Goal: Task Accomplishment & Management: Manage account settings

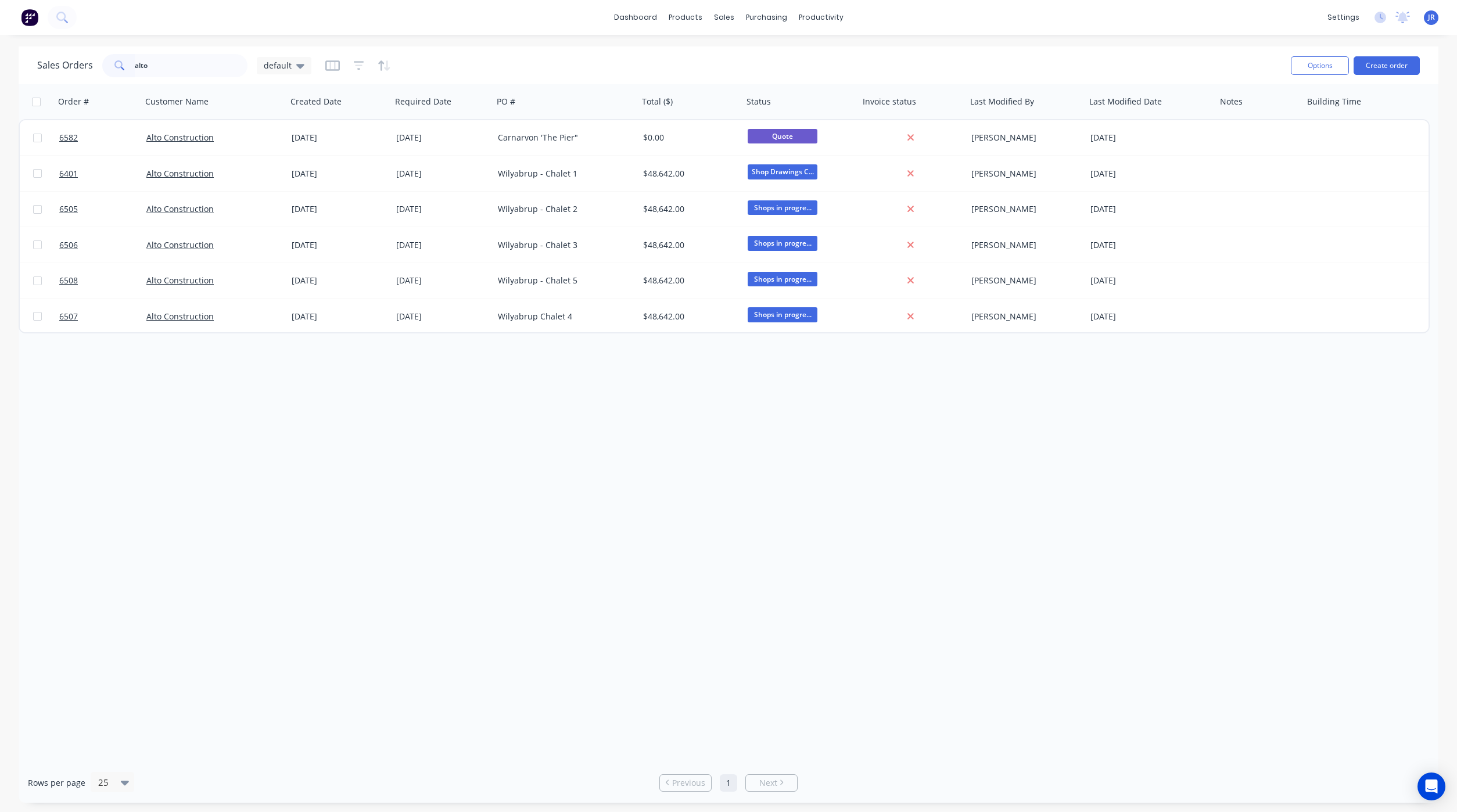
click at [0, 58] on html "dashboard products sales purchasing productivity dashboard products Product Cat…" at bounding box center [728, 406] width 1457 height 812
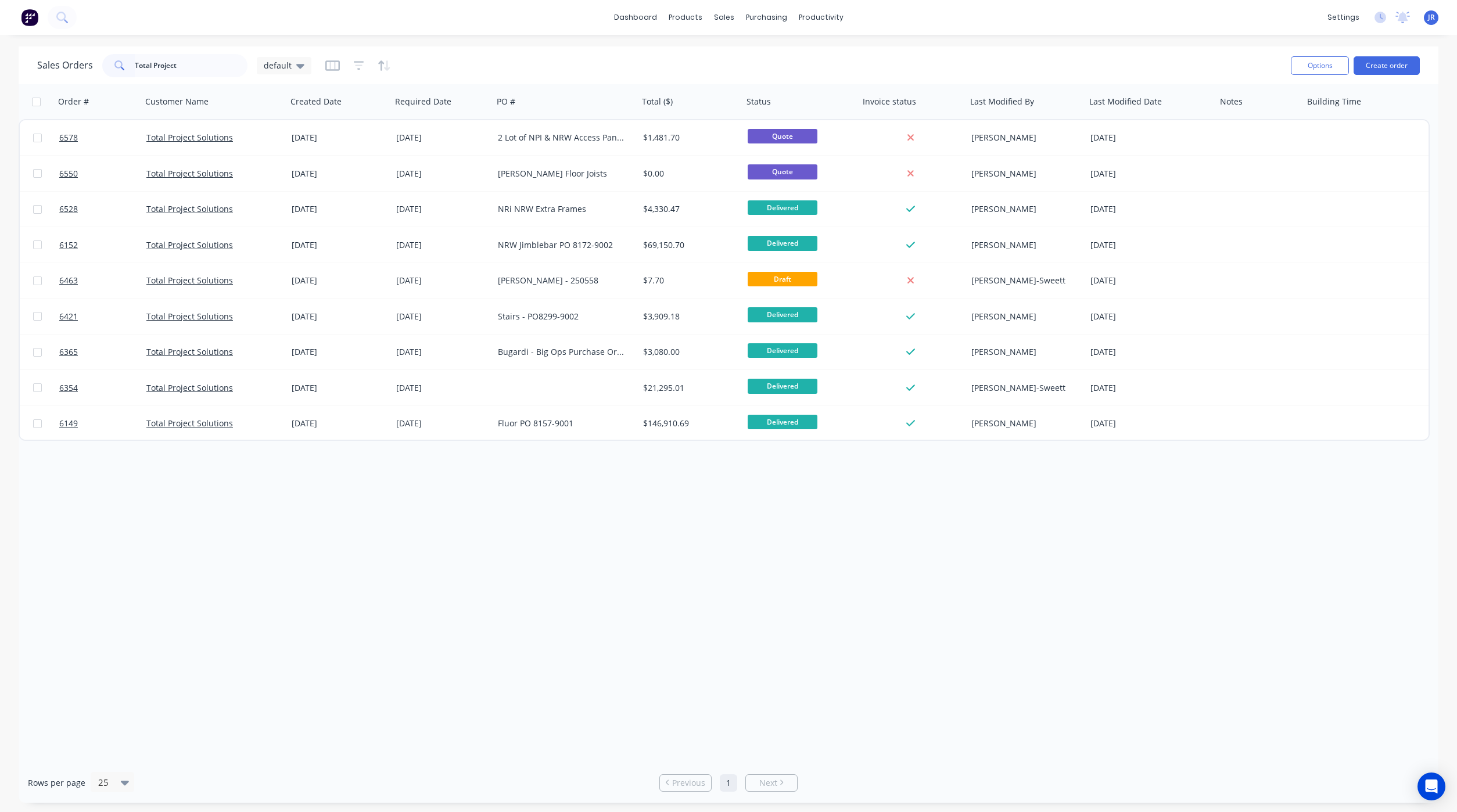
drag, startPoint x: 186, startPoint y: 61, endPoint x: -119, endPoint y: 21, distance: 307.6
click at [0, 21] on html "dashboard products sales purchasing productivity dashboard products Product Cat…" at bounding box center [728, 406] width 1457 height 812
type input "6578"
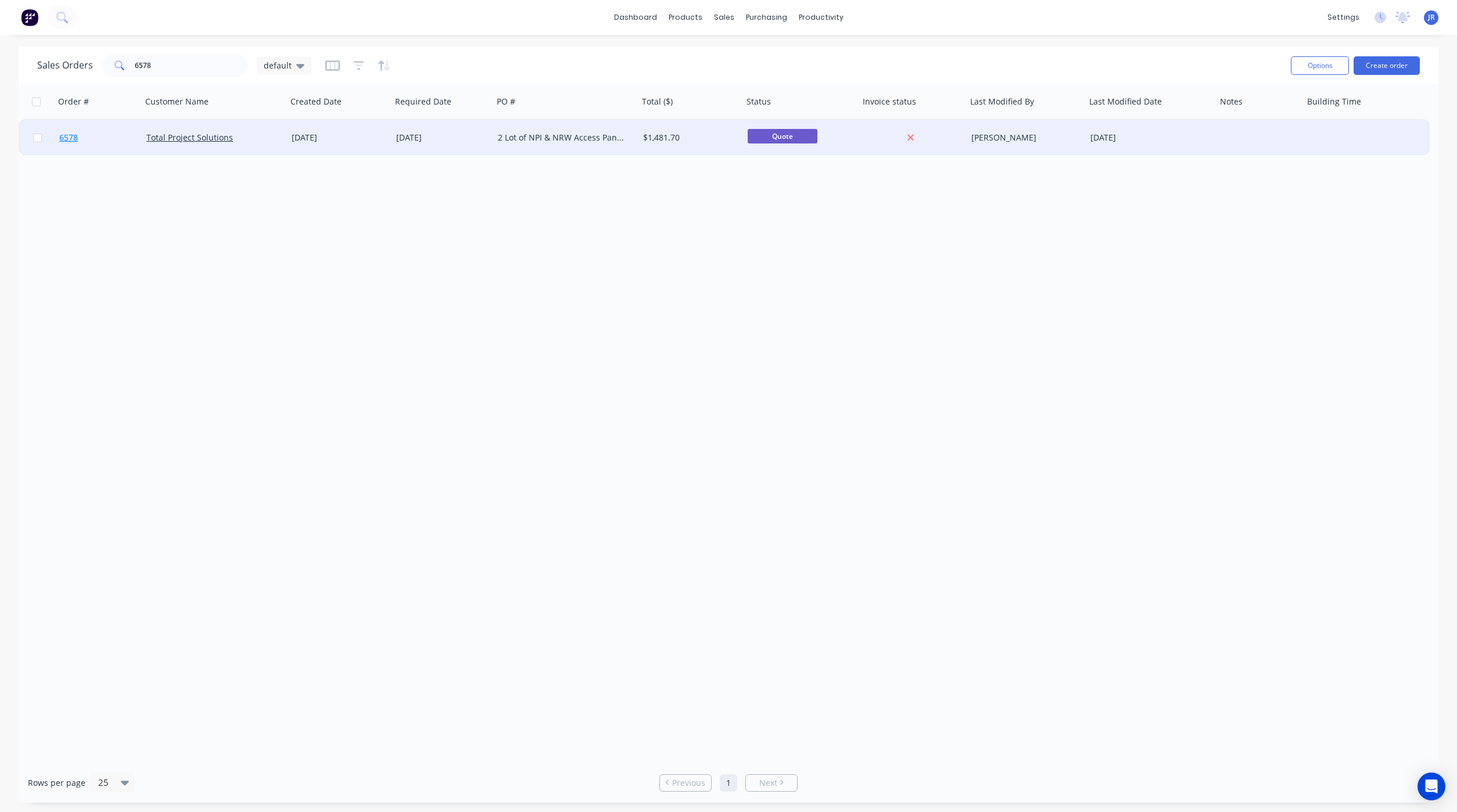
click at [67, 140] on span "6578" at bounding box center [69, 137] width 18 height 12
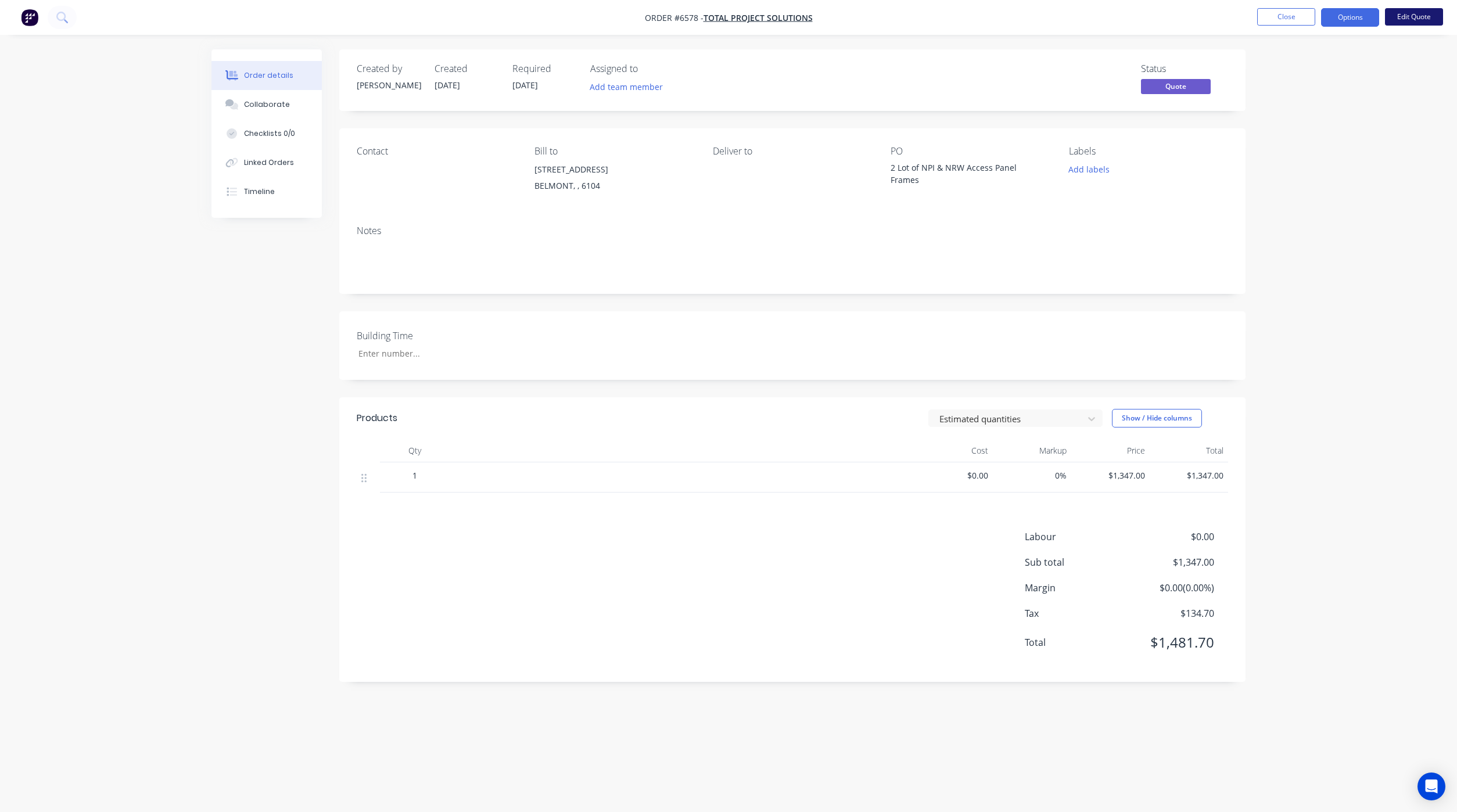
click at [1415, 14] on button "Edit Quote" at bounding box center [1414, 16] width 58 height 17
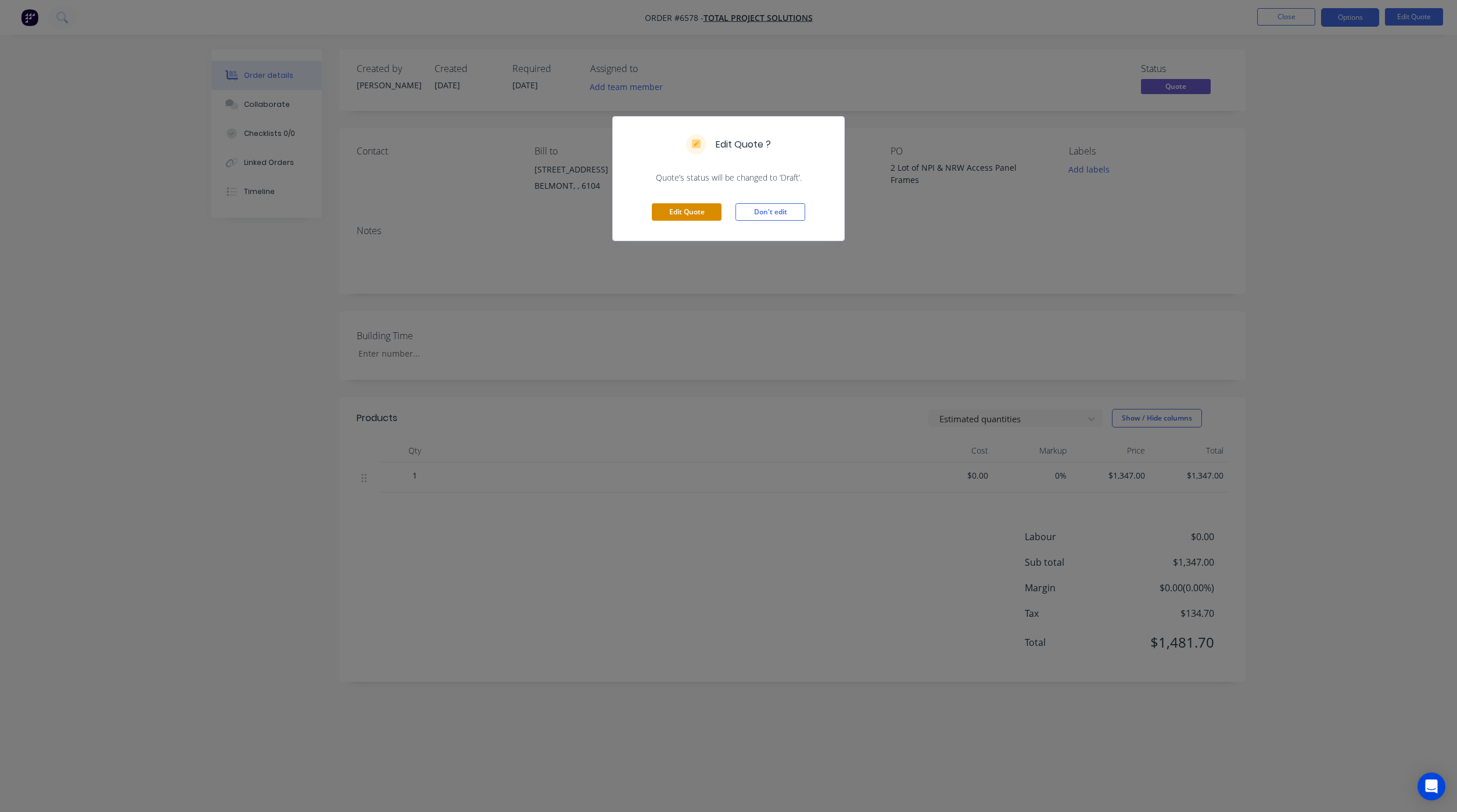
click at [656, 213] on button "Edit Quote" at bounding box center [686, 212] width 69 height 17
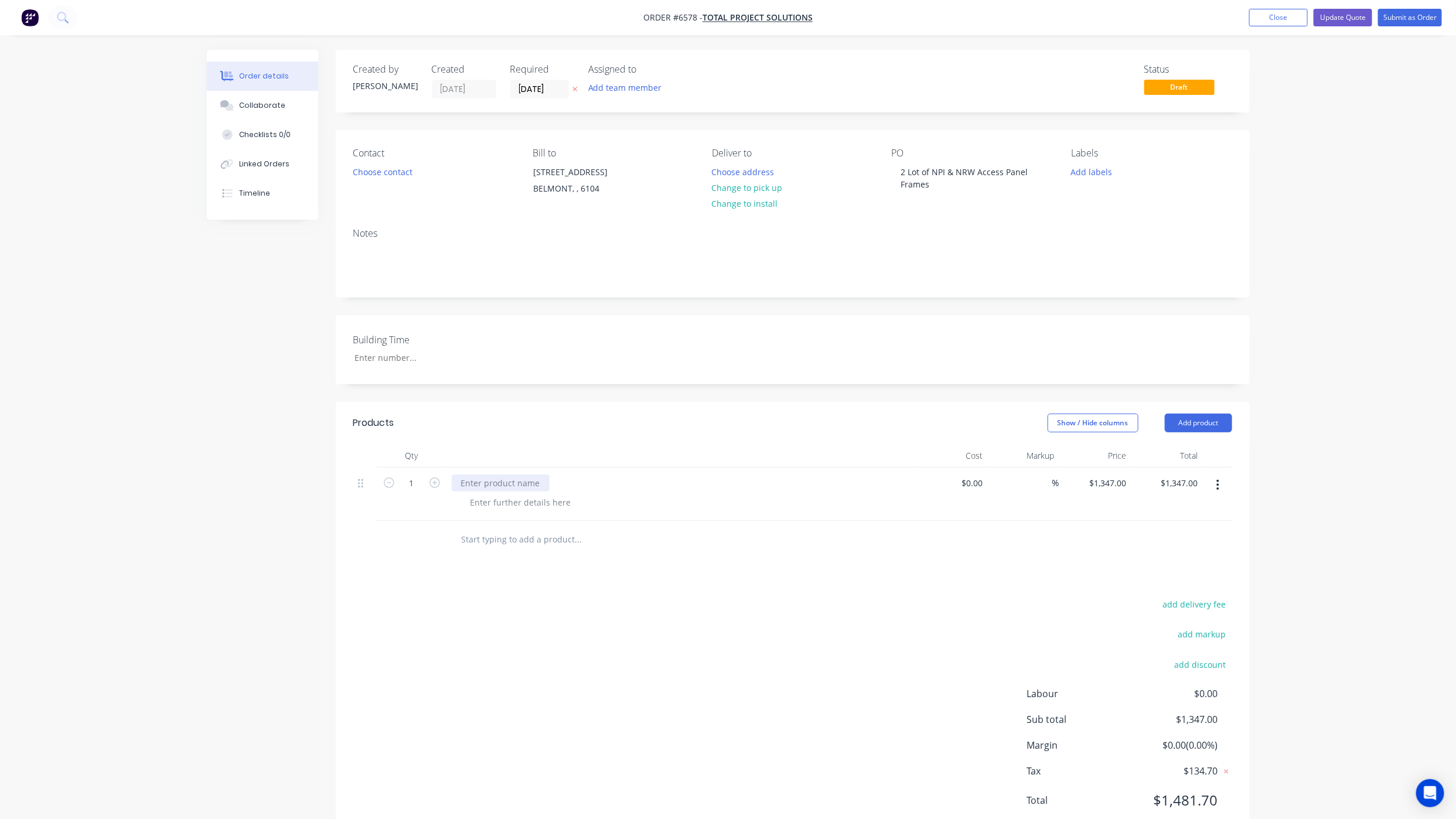
click at [501, 480] on div at bounding box center [500, 483] width 98 height 17
paste div
click at [525, 482] on div at bounding box center [500, 483] width 98 height 17
click at [482, 499] on div at bounding box center [521, 502] width 120 height 17
click at [485, 484] on div at bounding box center [500, 483] width 98 height 17
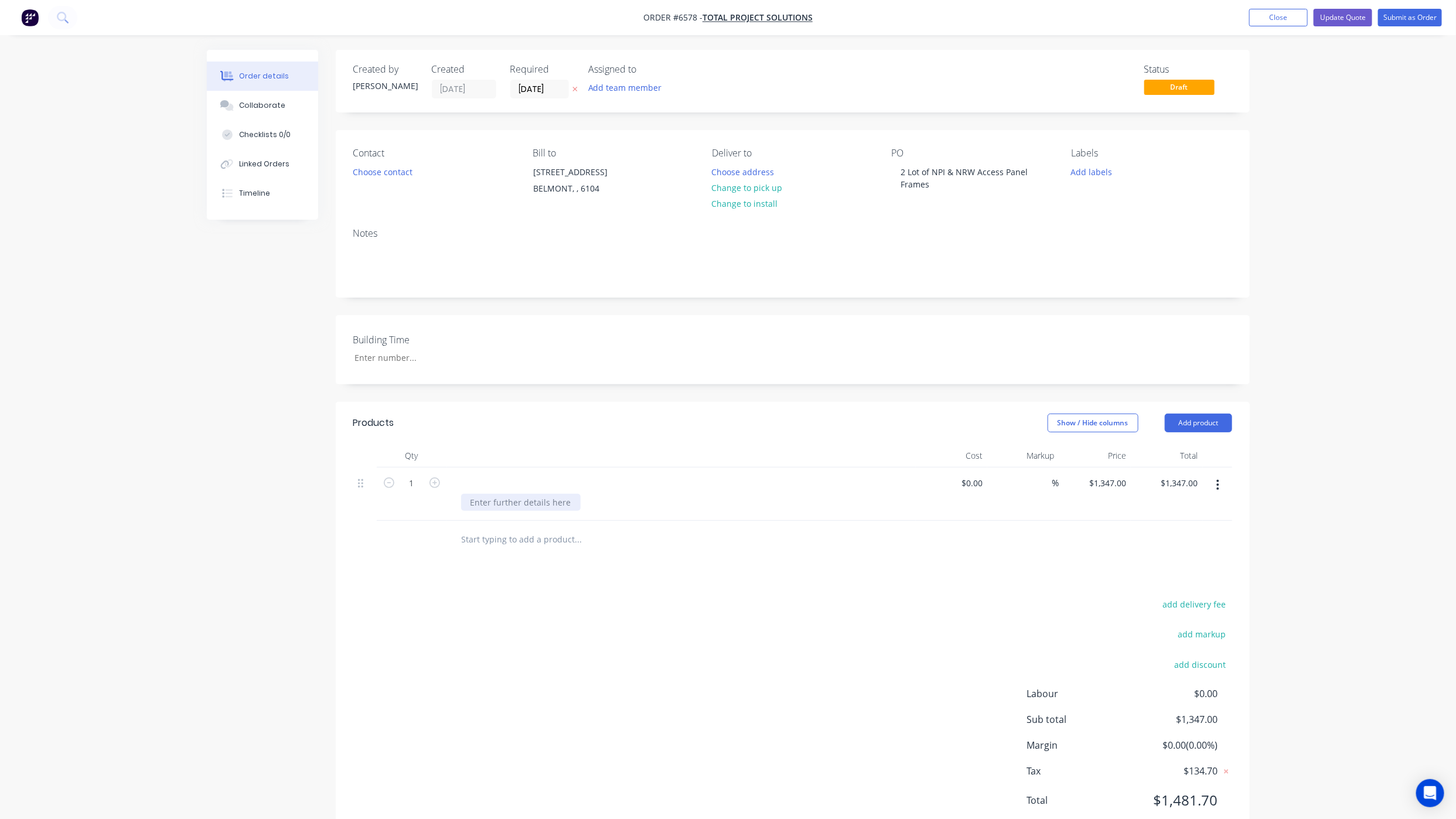
click at [495, 503] on div at bounding box center [521, 502] width 120 height 17
paste div
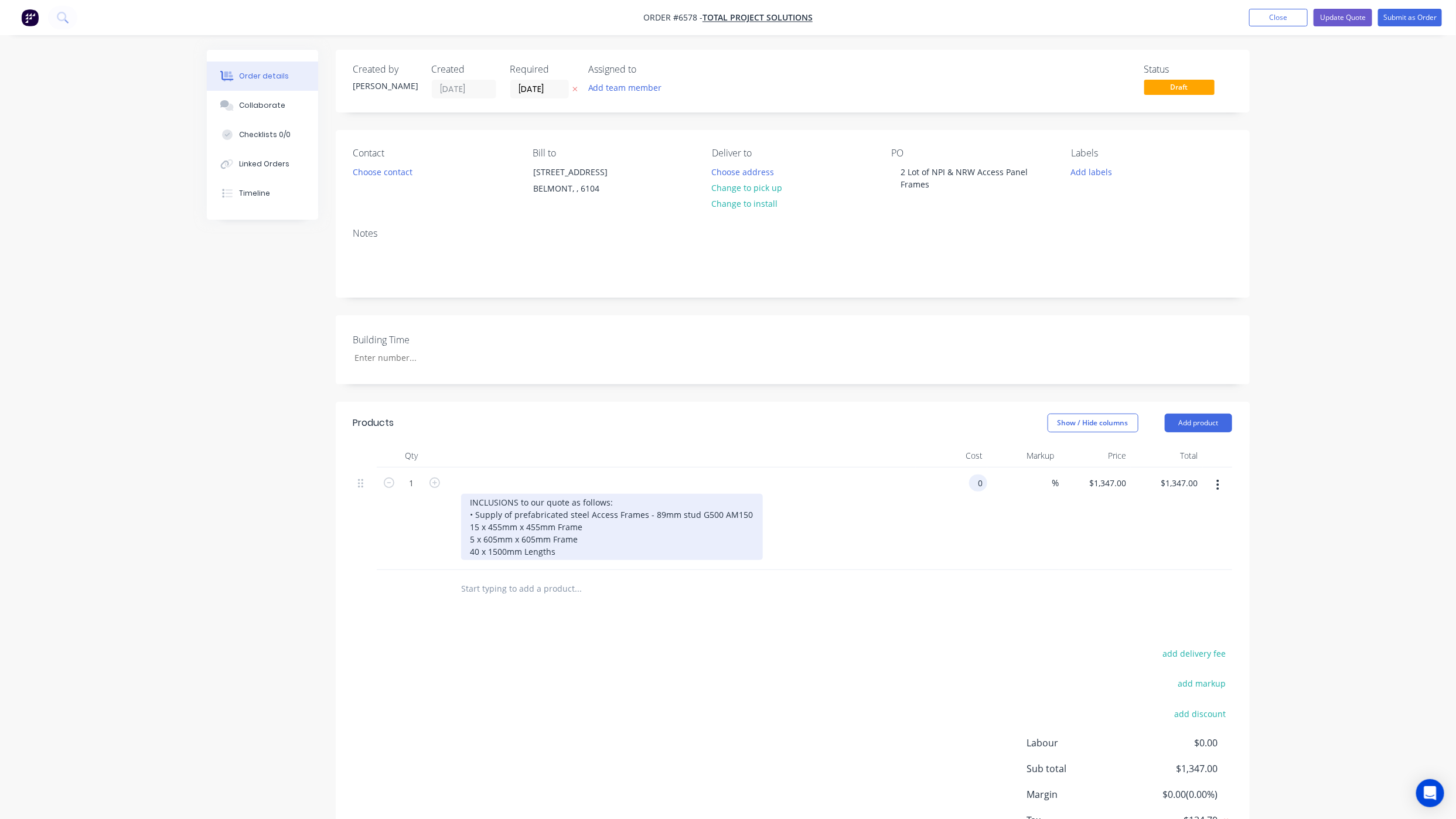
type input "$0.00"
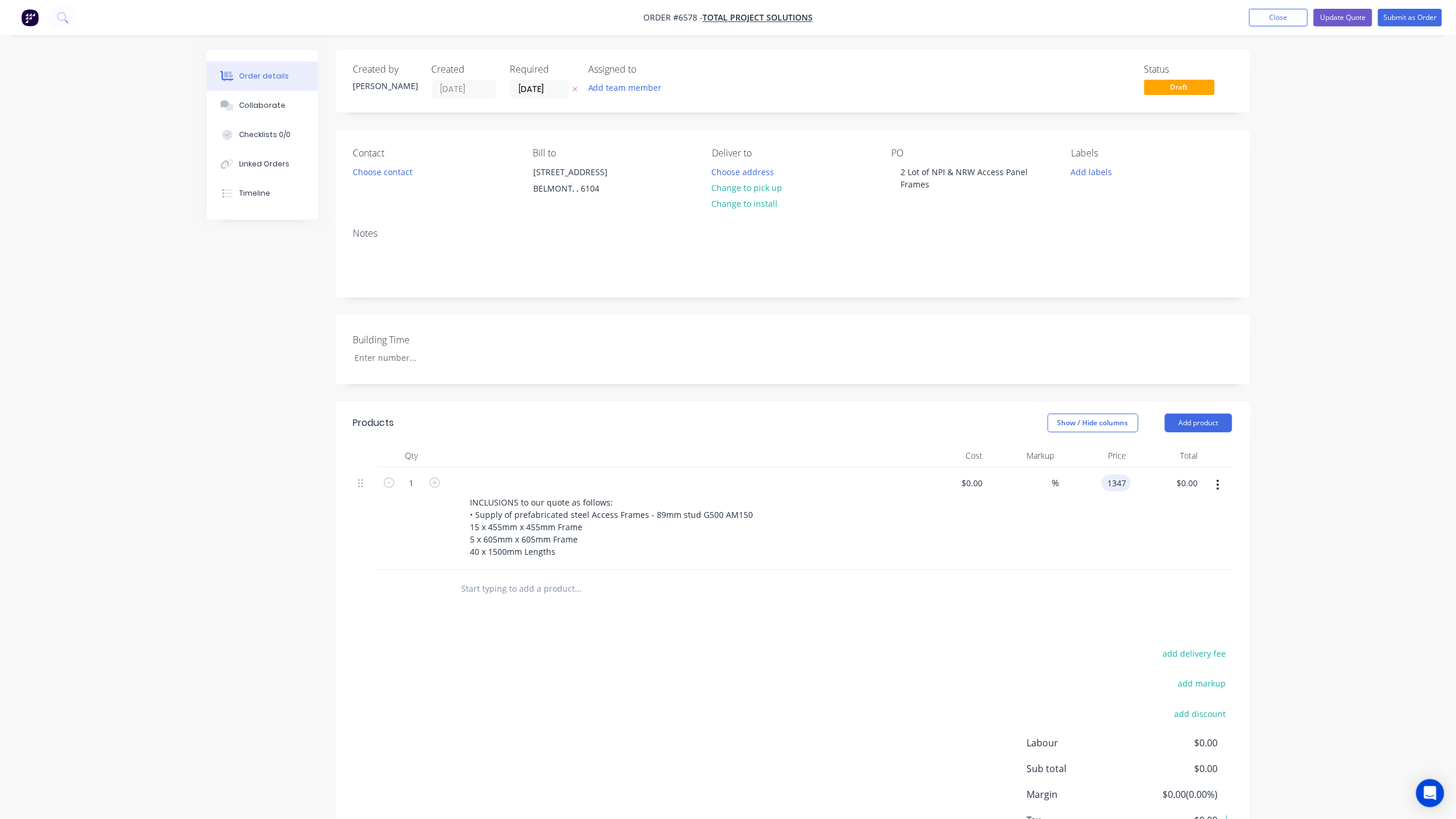
type input "$1,347.00"
click at [1391, 19] on button "Submit as Order" at bounding box center [1409, 18] width 64 height 18
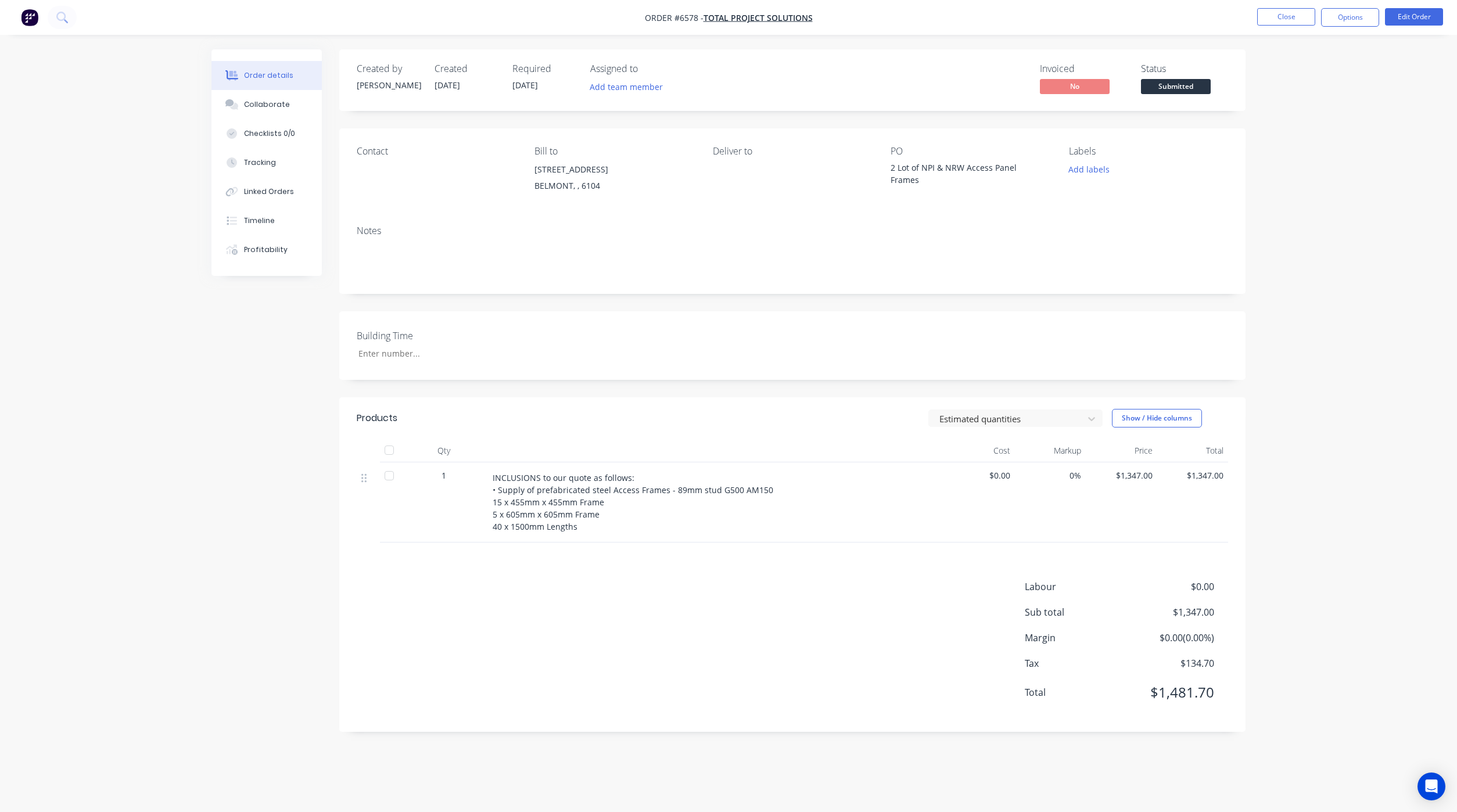
click at [1276, 342] on div "Order details Collaborate Checklists 0/0 Tracking Linked Orders Timeline Profit…" at bounding box center [728, 406] width 1457 height 812
click at [267, 766] on div "Order details Collaborate Checklists 0/0 Tracking Linked Orders Timeline Profit…" at bounding box center [728, 406] width 1457 height 812
click at [1421, 17] on button "Edit Order" at bounding box center [1414, 16] width 58 height 17
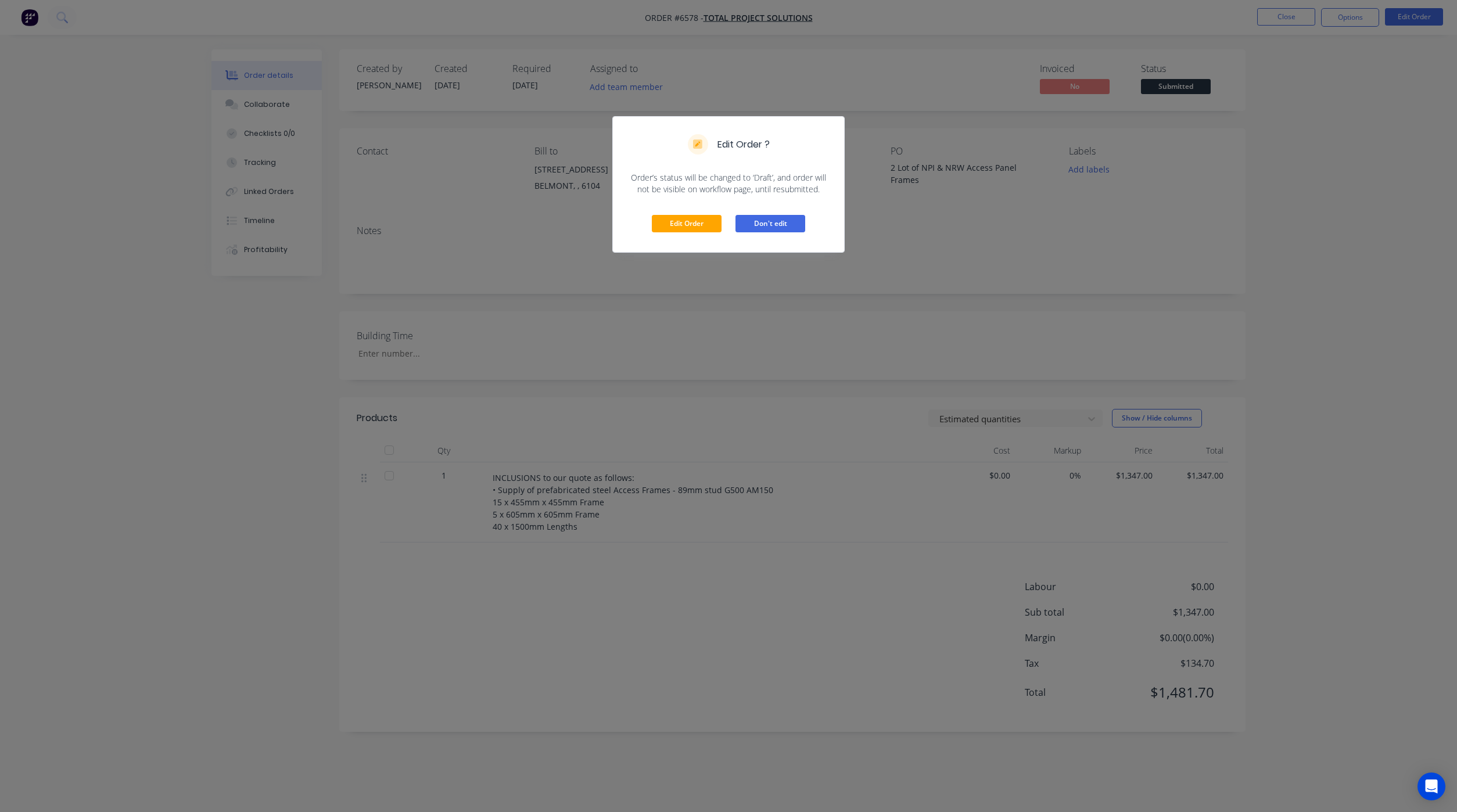
click at [780, 227] on button "Don't edit" at bounding box center [770, 223] width 69 height 17
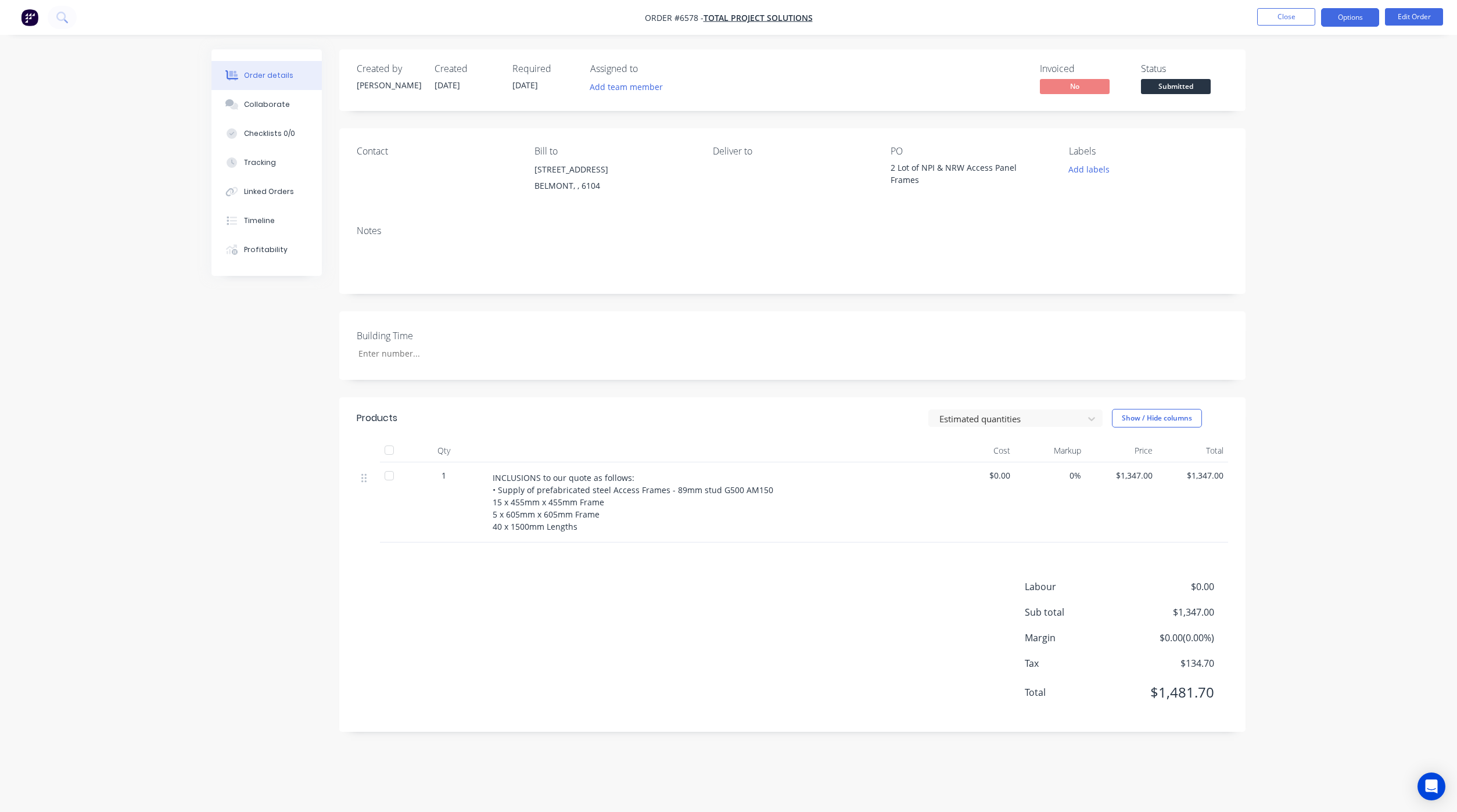
click at [1364, 15] on button "Options" at bounding box center [1350, 17] width 58 height 18
click at [238, 105] on icon at bounding box center [234, 107] width 8 height 7
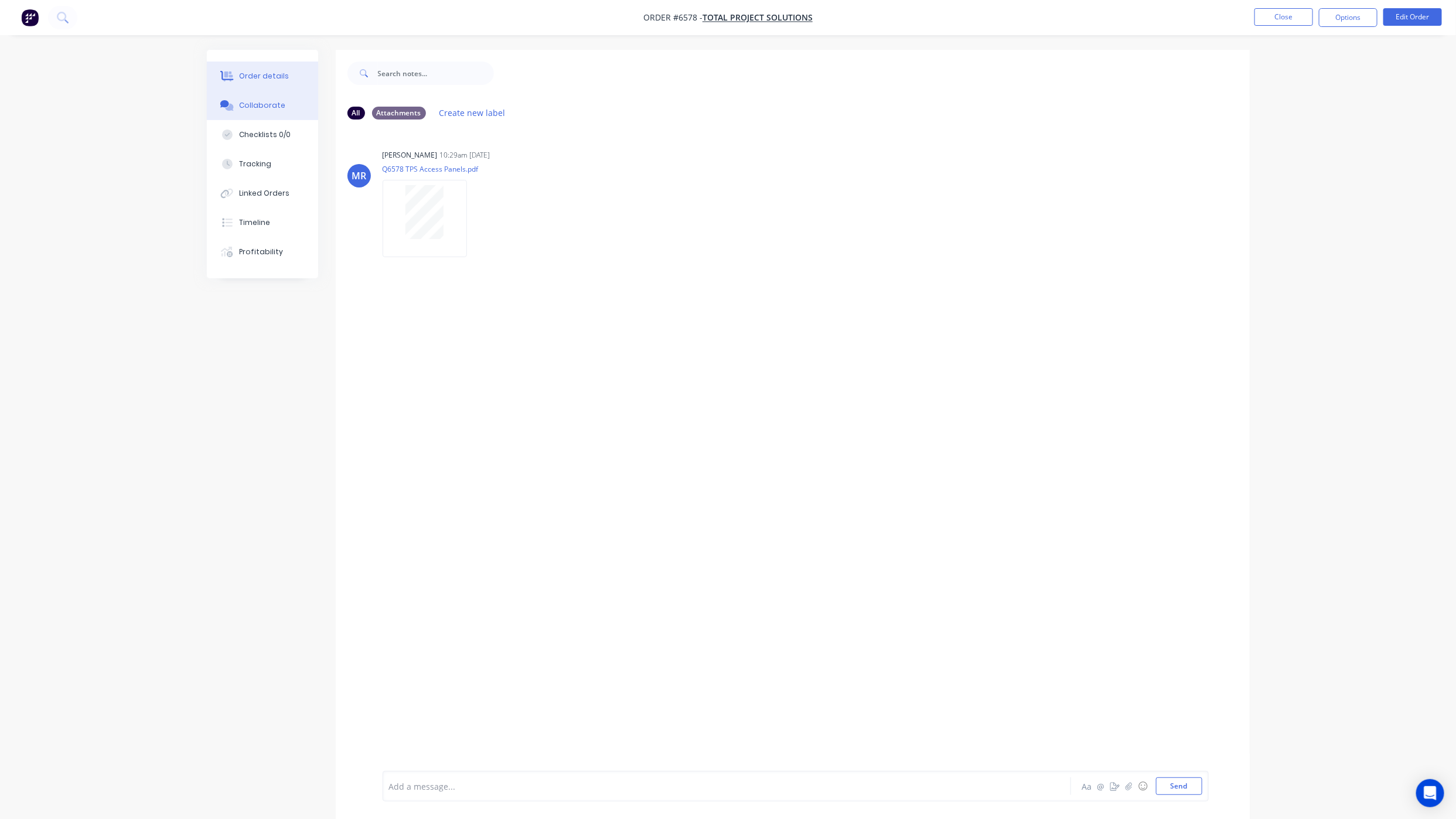
click at [250, 75] on div "Order details" at bounding box center [264, 76] width 50 height 10
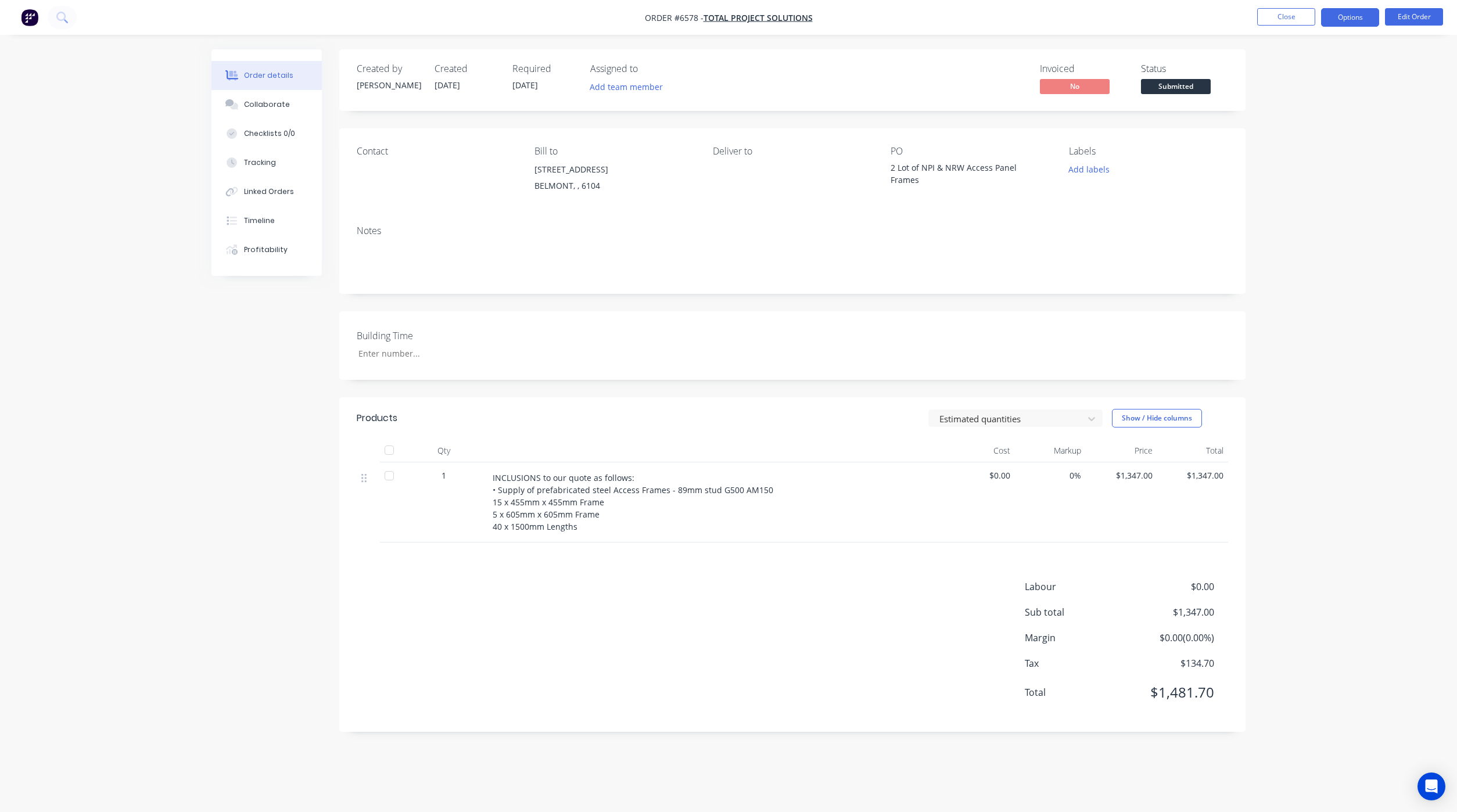
click at [1355, 22] on button "Options" at bounding box center [1350, 17] width 58 height 18
click at [1288, 69] on div "Invoice" at bounding box center [1314, 70] width 107 height 16
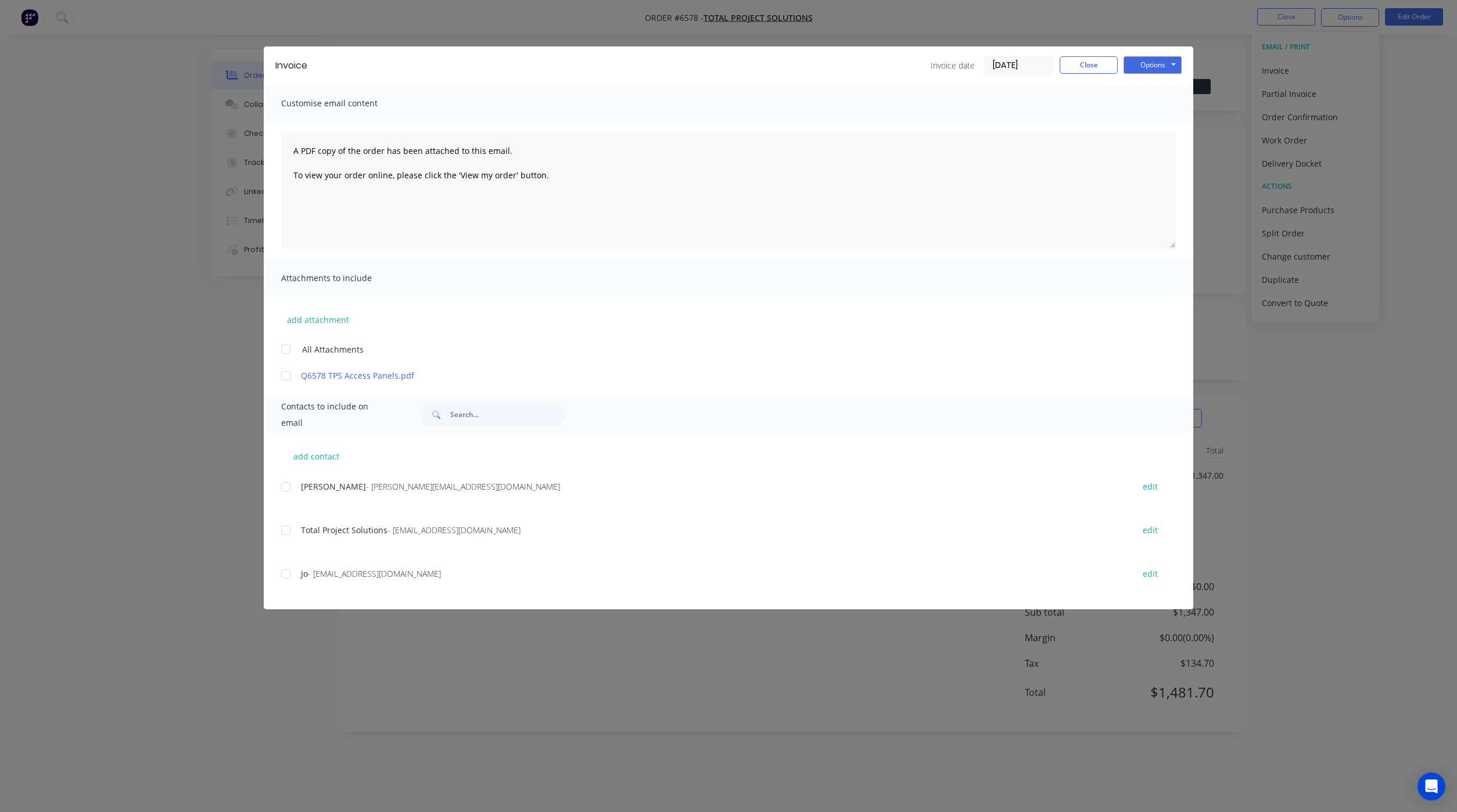
click at [281, 372] on div at bounding box center [285, 375] width 23 height 23
click at [285, 528] on div at bounding box center [285, 530] width 23 height 23
click at [1165, 66] on button "Options" at bounding box center [1153, 65] width 58 height 17
click at [1167, 90] on button "Preview" at bounding box center [1160, 85] width 74 height 19
click at [286, 374] on div at bounding box center [285, 375] width 23 height 23
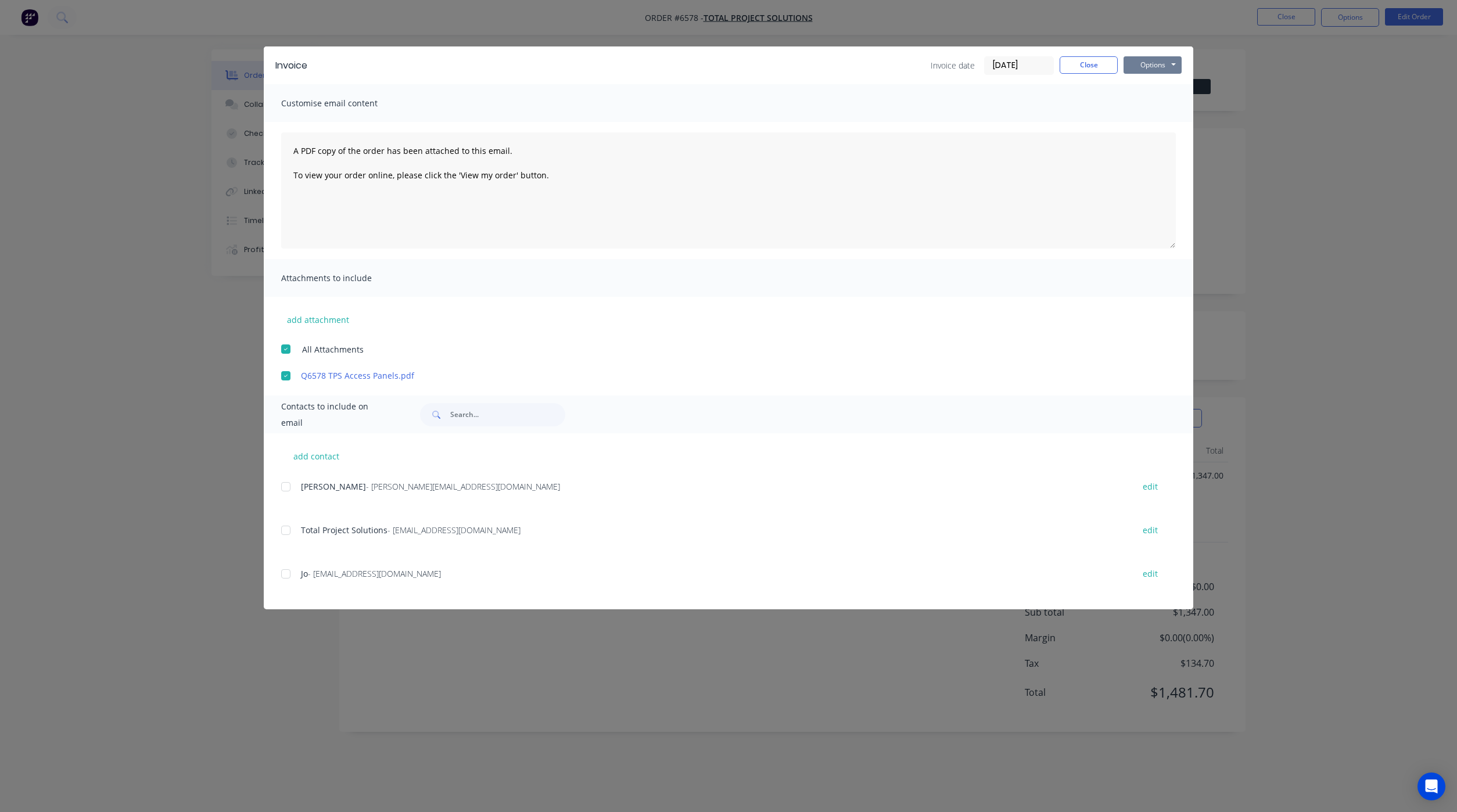
click at [1167, 67] on button "Options" at bounding box center [1153, 65] width 58 height 17
click at [1165, 121] on button "Email" at bounding box center [1160, 123] width 74 height 19
click at [282, 526] on div at bounding box center [285, 530] width 23 height 23
click at [290, 378] on div at bounding box center [285, 375] width 23 height 23
click at [1138, 67] on button "Options" at bounding box center [1153, 65] width 58 height 17
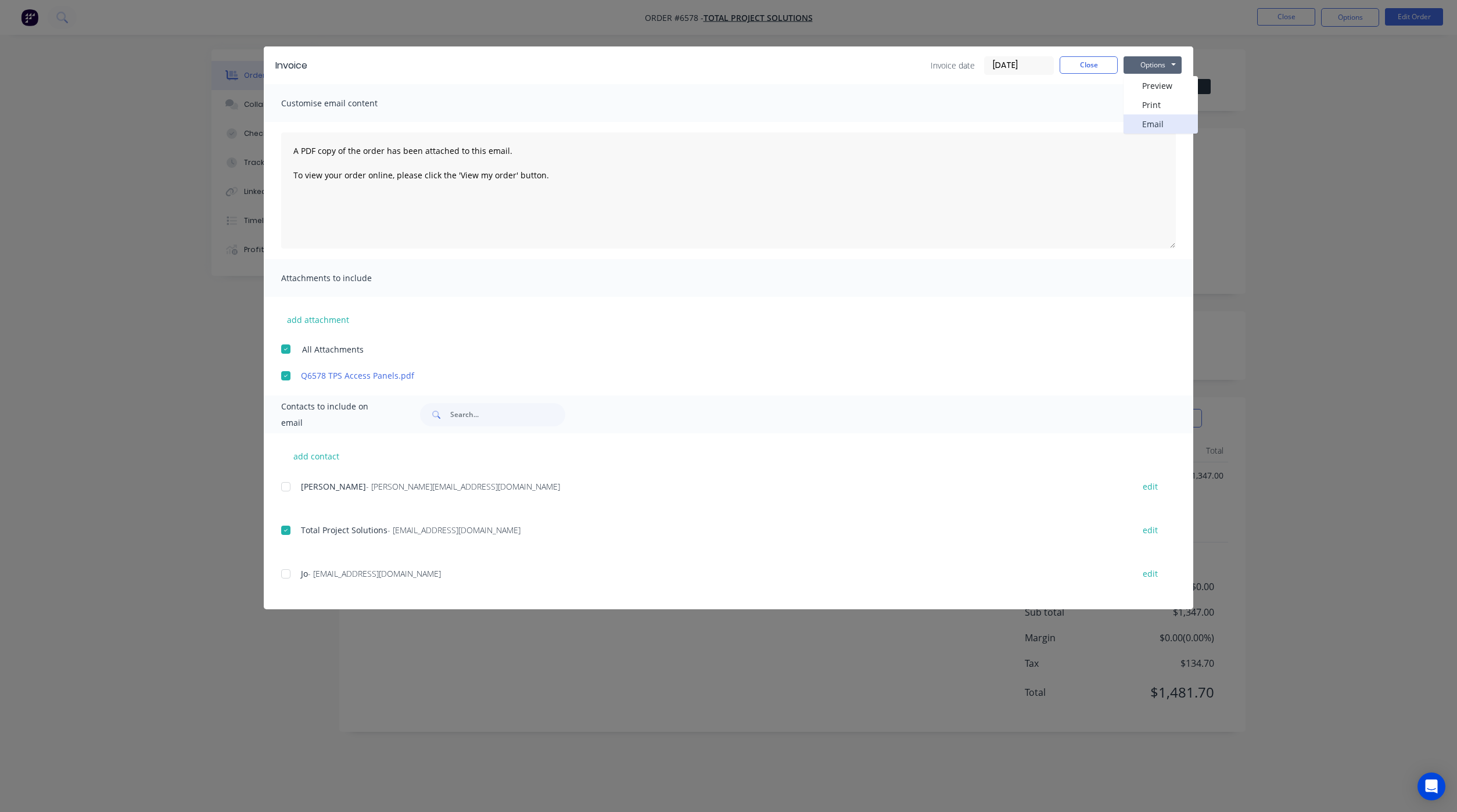
click at [1140, 121] on button "Email" at bounding box center [1160, 123] width 74 height 19
click at [1084, 63] on button "Close" at bounding box center [1089, 65] width 58 height 17
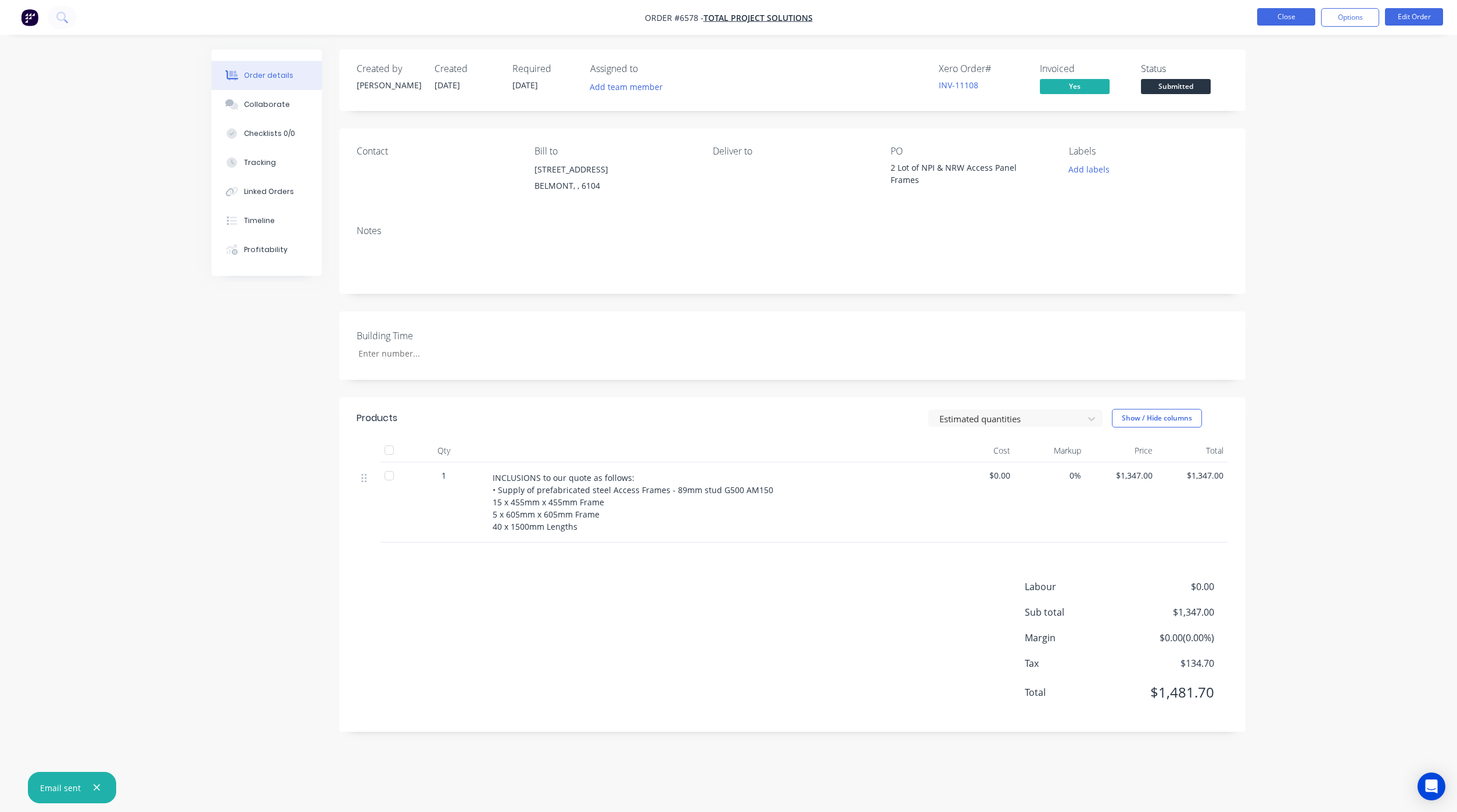
click at [1284, 16] on button "Close" at bounding box center [1286, 16] width 58 height 17
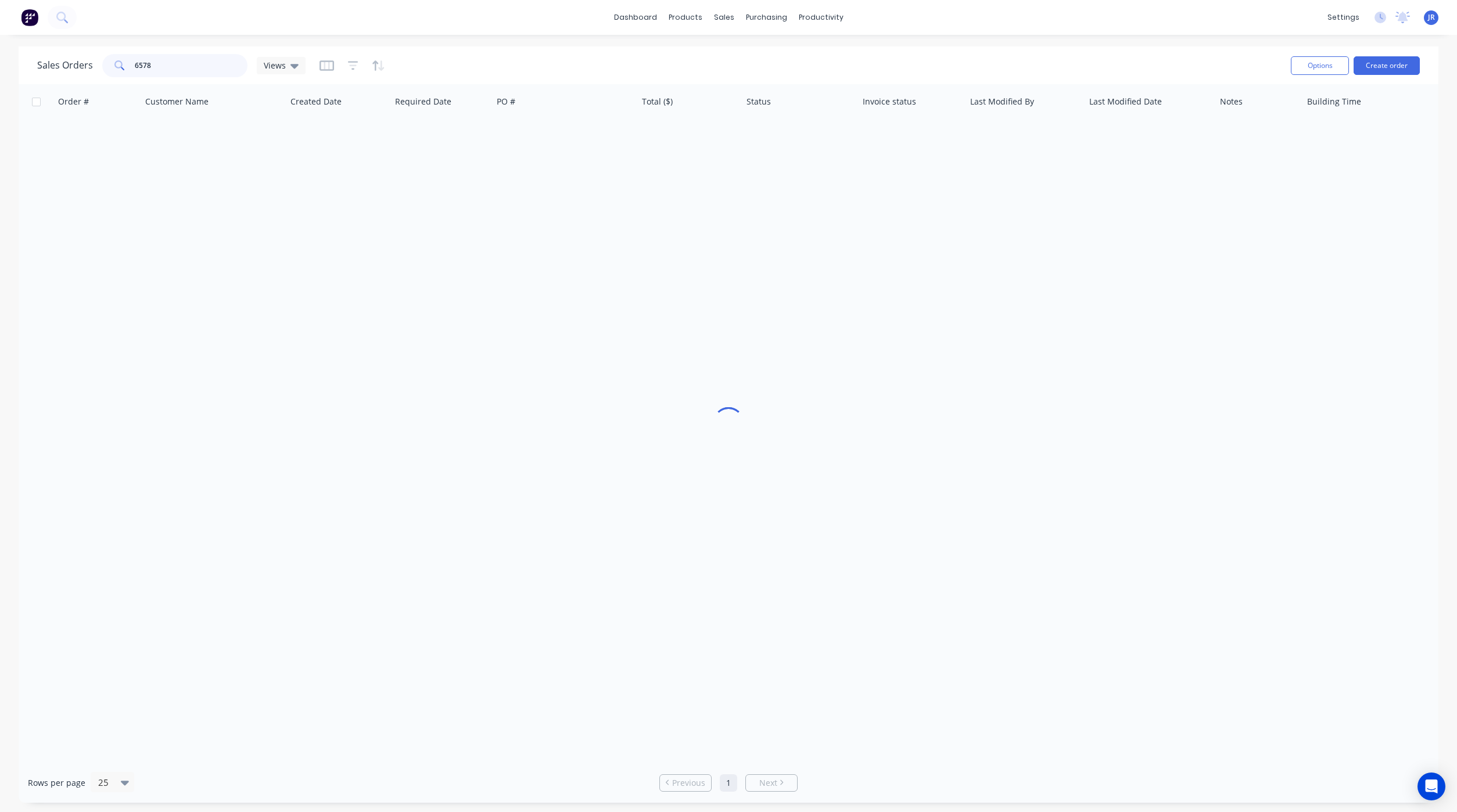
drag, startPoint x: 173, startPoint y: 65, endPoint x: -19, endPoint y: 59, distance: 192.1
click at [0, 59] on html "dashboard products sales purchasing productivity dashboard products Product Cat…" at bounding box center [728, 406] width 1457 height 812
type input "6528"
drag, startPoint x: 165, startPoint y: 65, endPoint x: 46, endPoint y: 59, distance: 119.2
click at [44, 58] on div "Sales Orders 6528 default" at bounding box center [174, 65] width 274 height 23
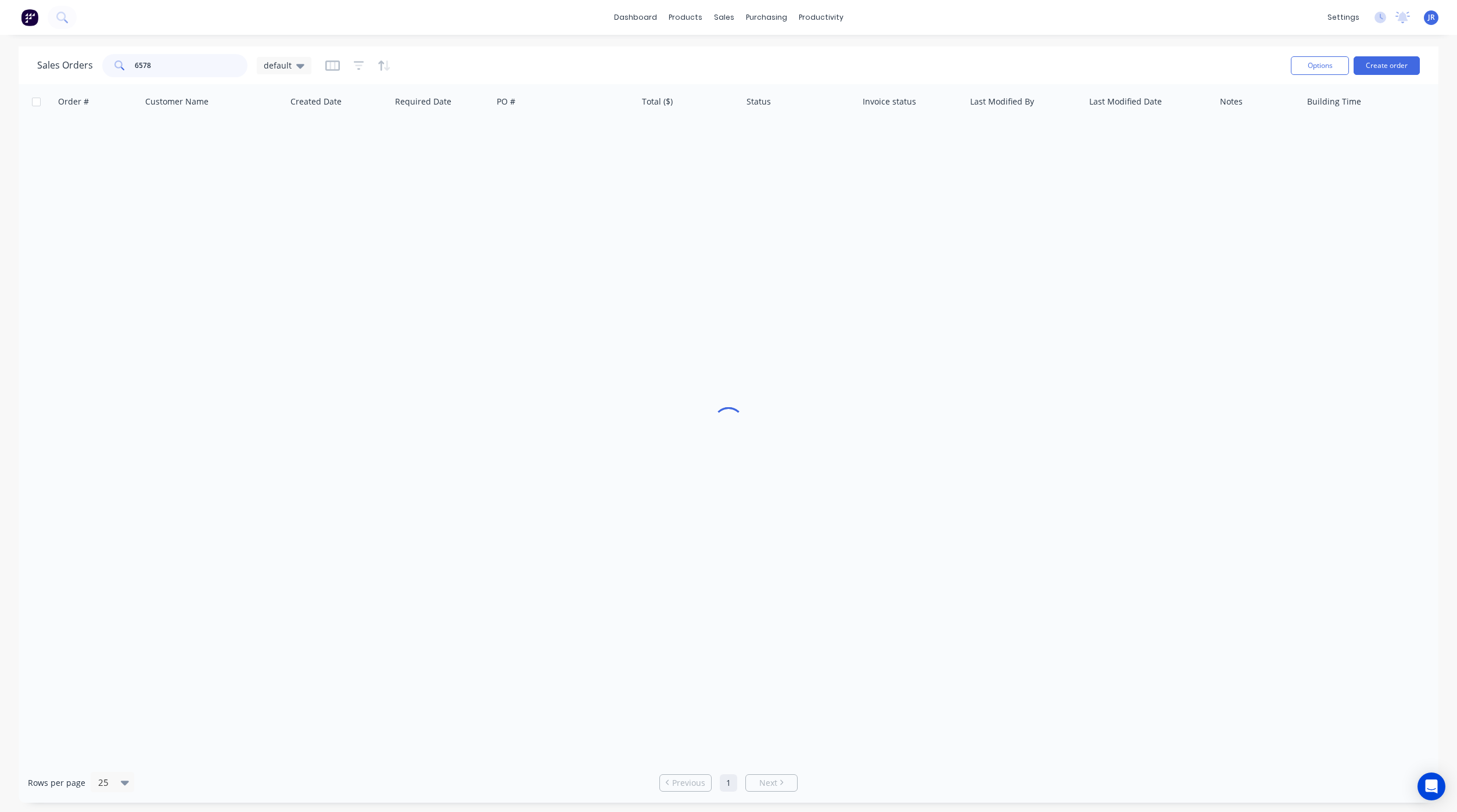
type input "6578"
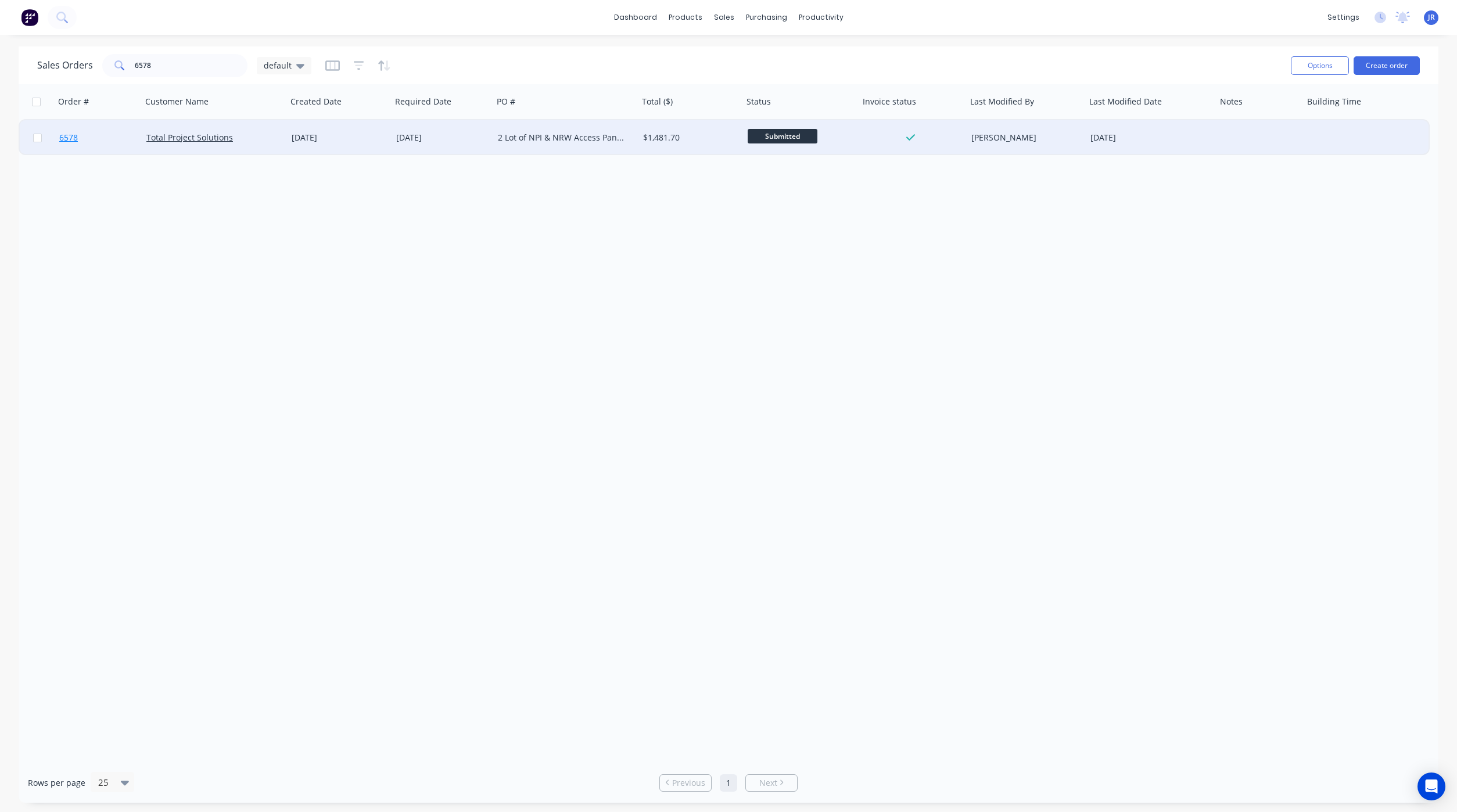
click at [76, 138] on span "6578" at bounding box center [69, 137] width 18 height 12
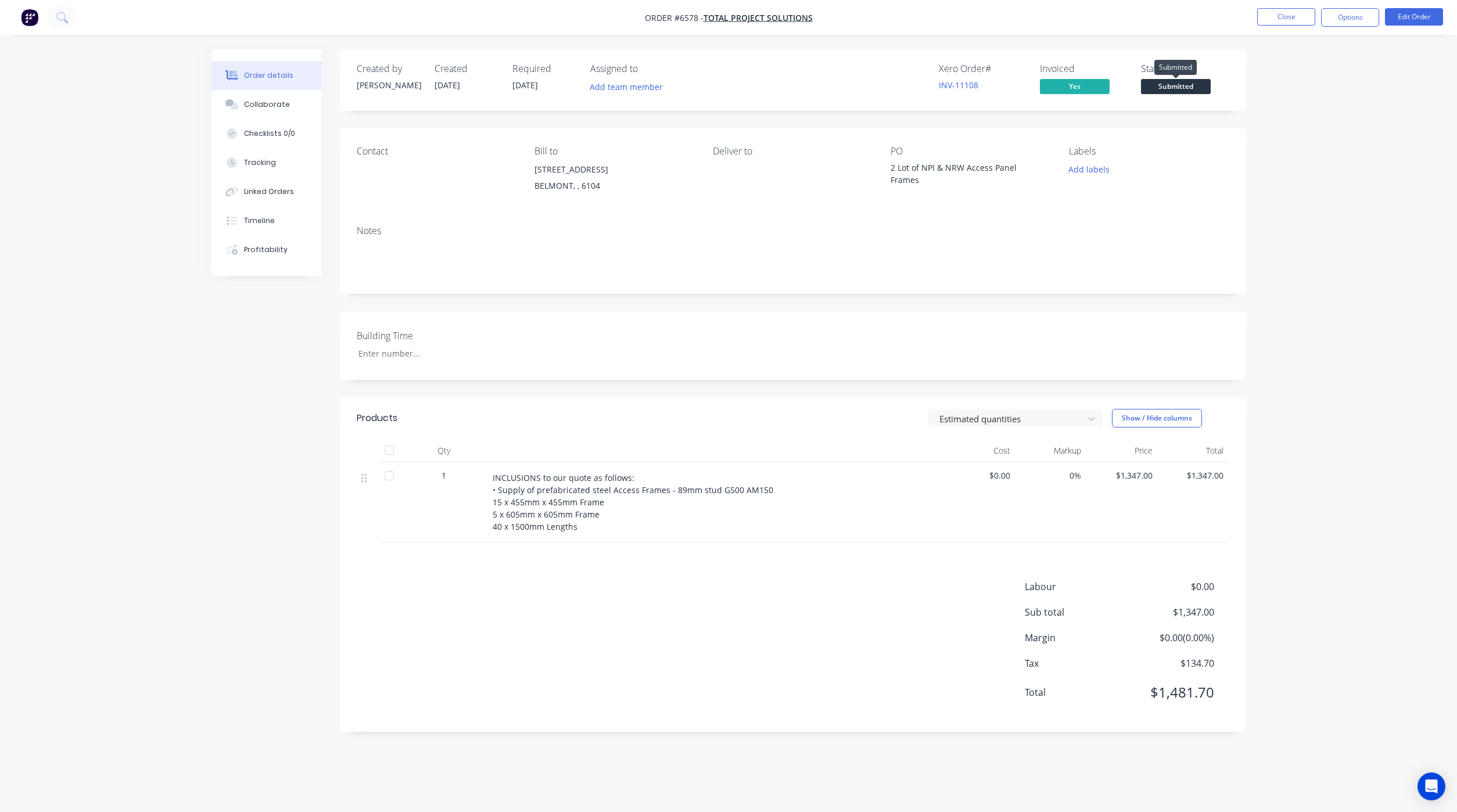
click at [1188, 90] on span "Submitted" at bounding box center [1176, 86] width 69 height 15
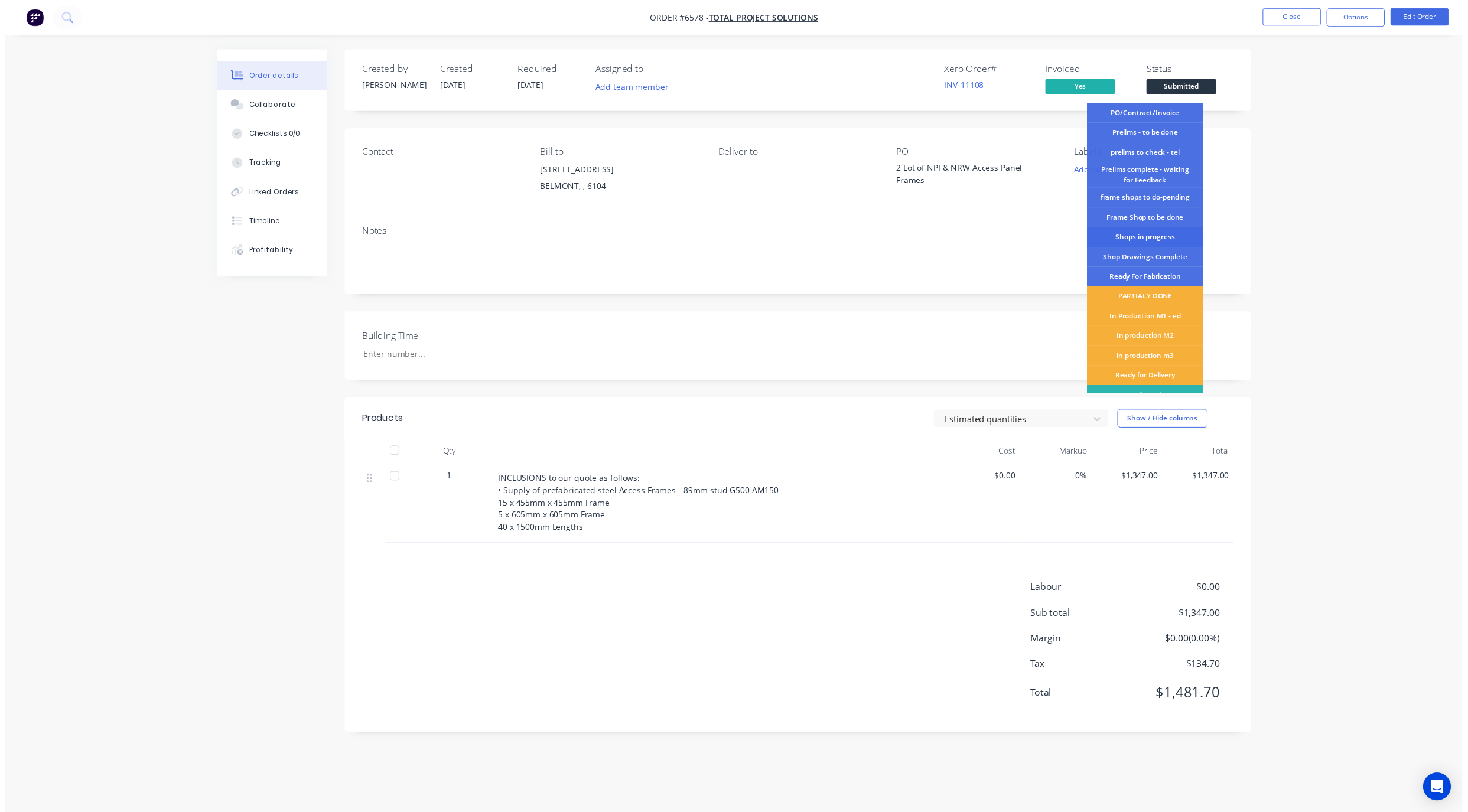
scroll to position [32, 0]
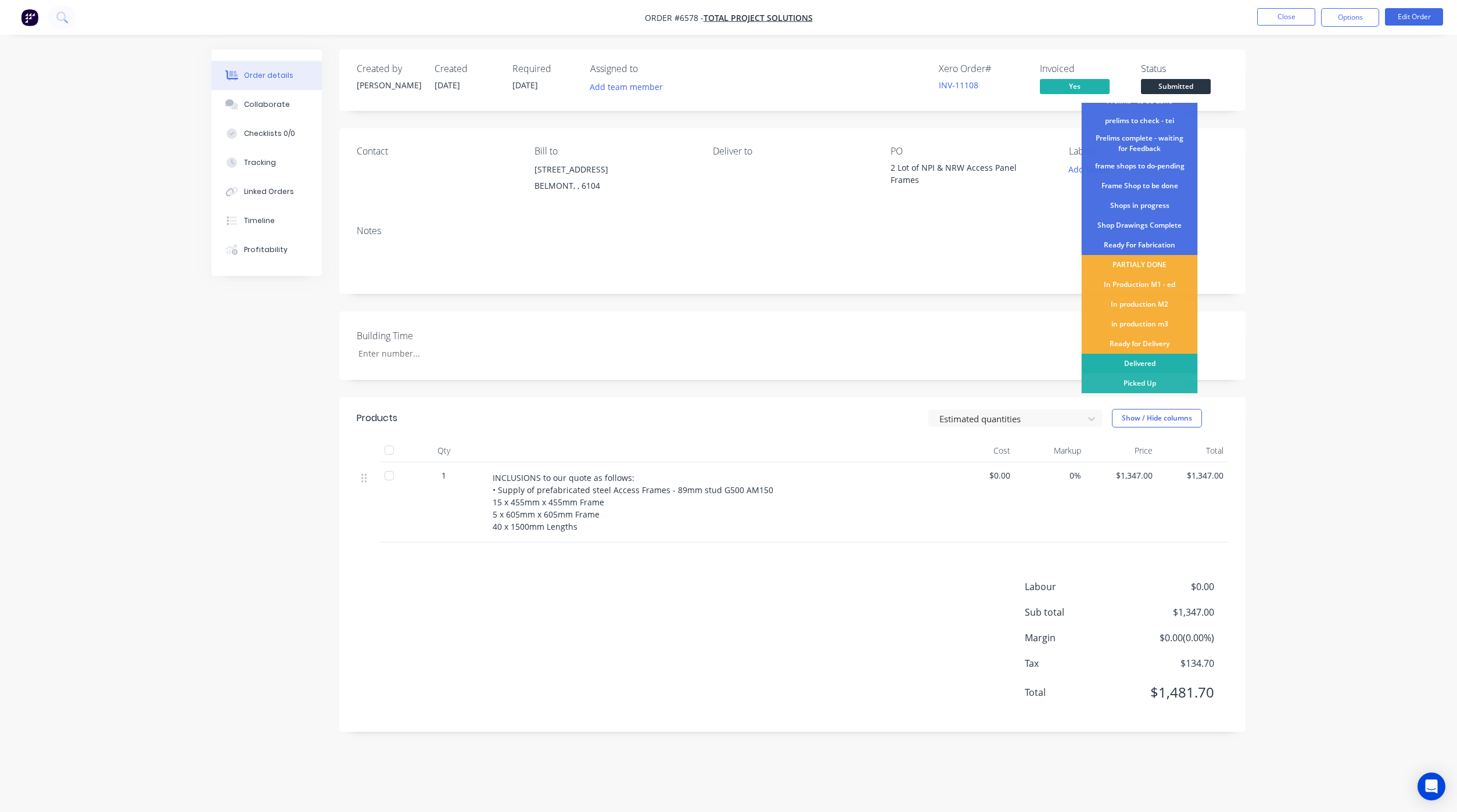
click at [1156, 358] on div "Delivered" at bounding box center [1139, 364] width 116 height 20
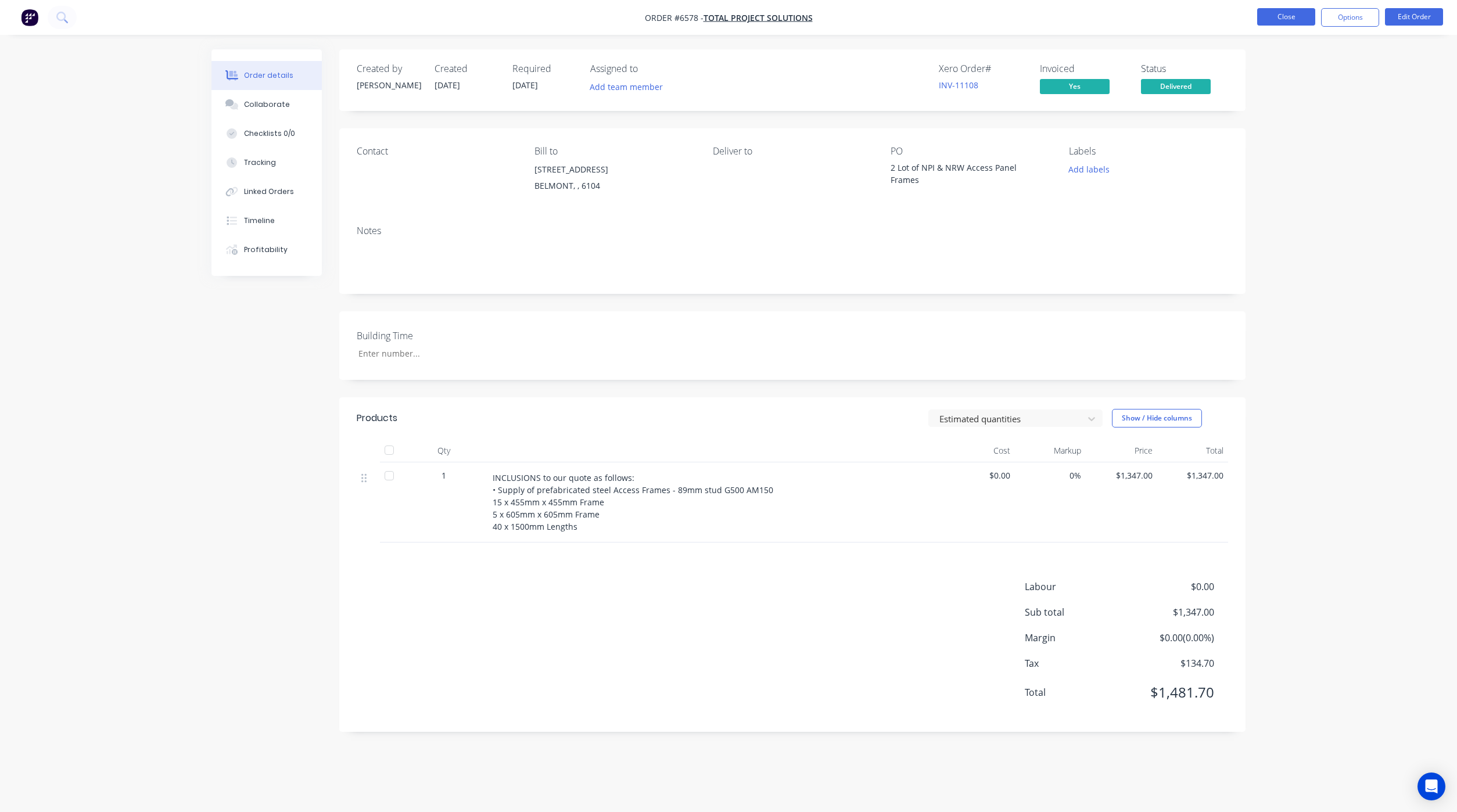
click at [1293, 19] on button "Close" at bounding box center [1286, 16] width 58 height 17
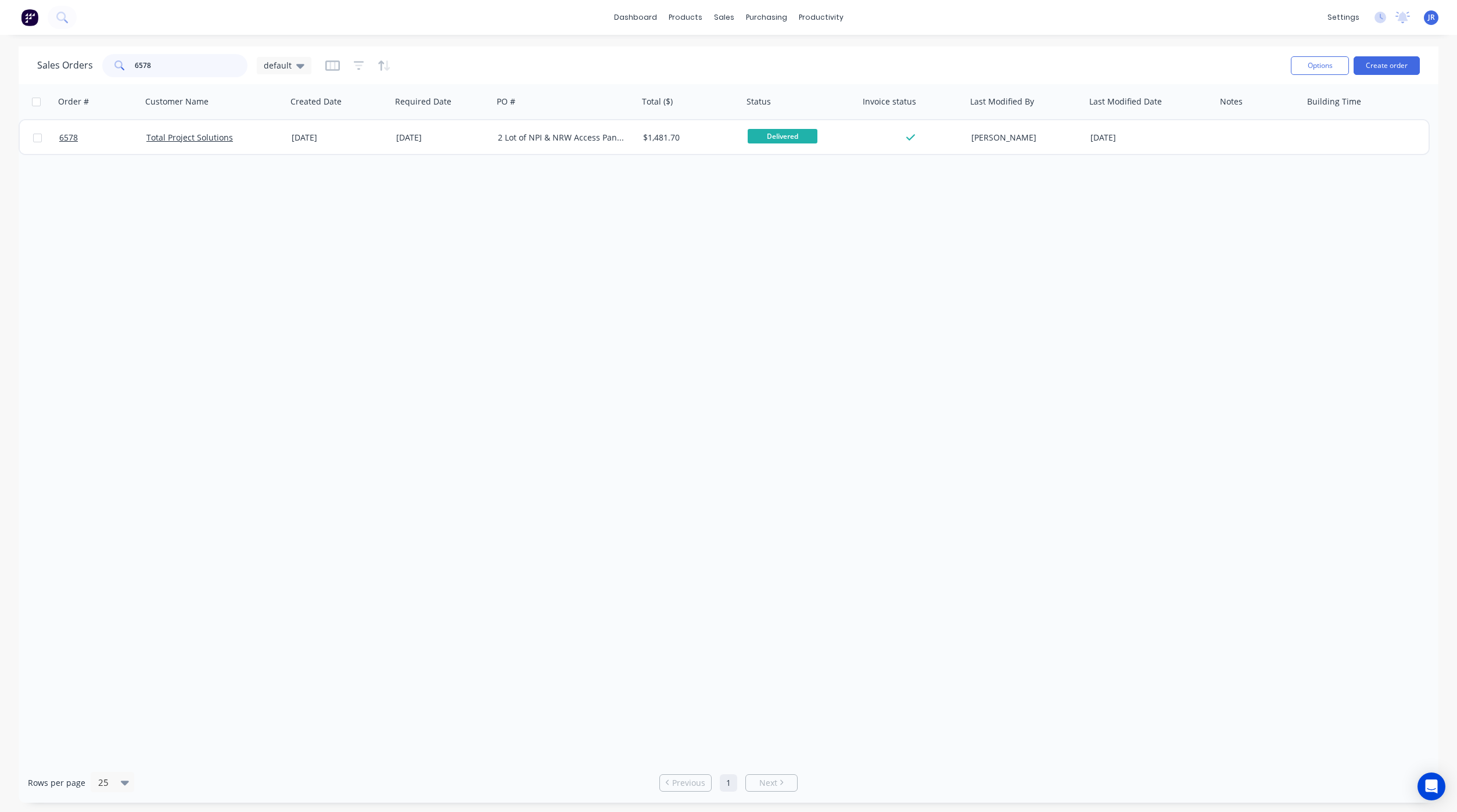
drag, startPoint x: 192, startPoint y: 65, endPoint x: 90, endPoint y: 67, distance: 102.0
click at [47, 63] on div "[DEMOGRAPHIC_DATA] Orders 6578 default" at bounding box center [174, 65] width 274 height 23
click at [296, 61] on icon at bounding box center [300, 66] width 8 height 13
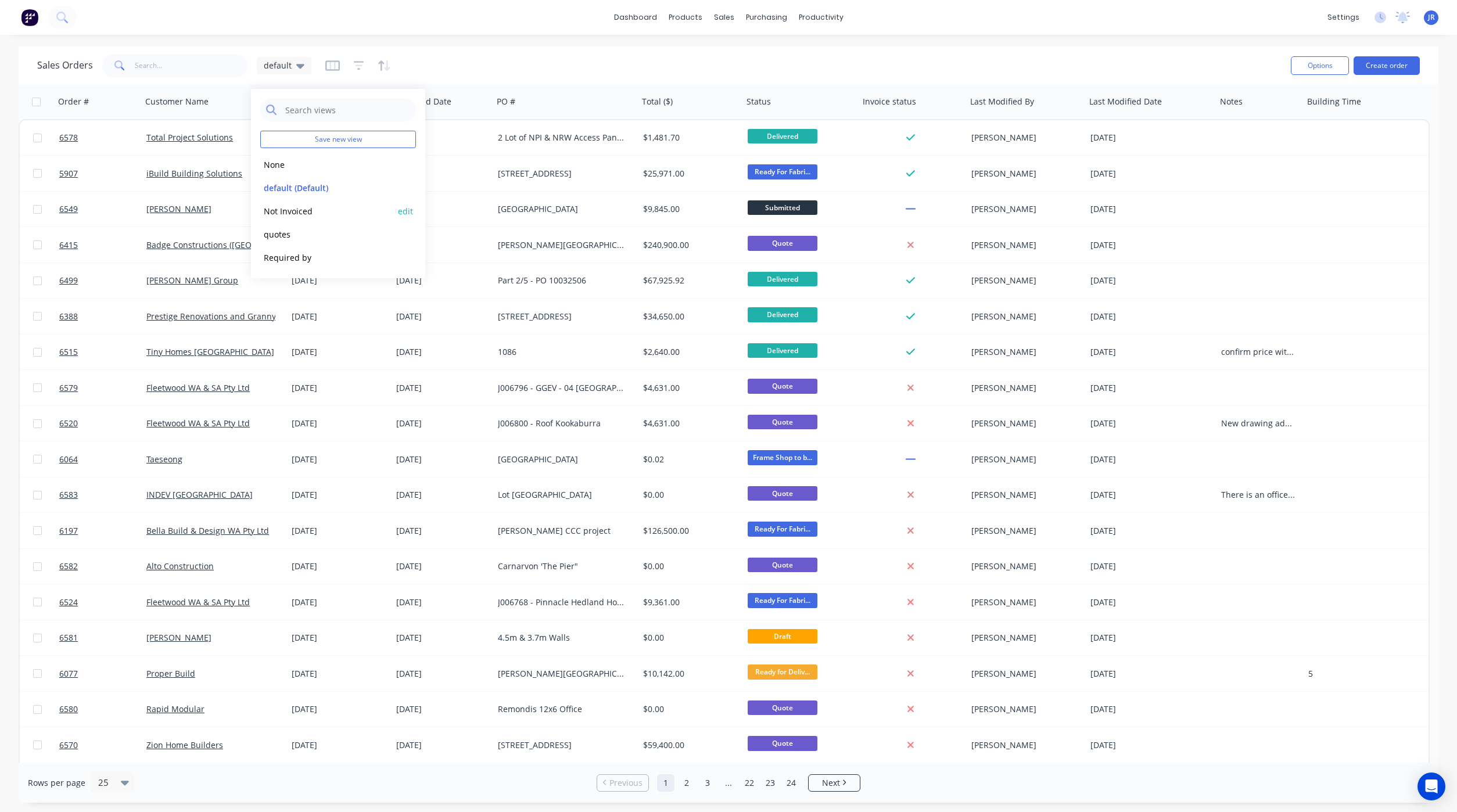
click at [298, 211] on button "Not Invoiced" at bounding box center [326, 211] width 132 height 14
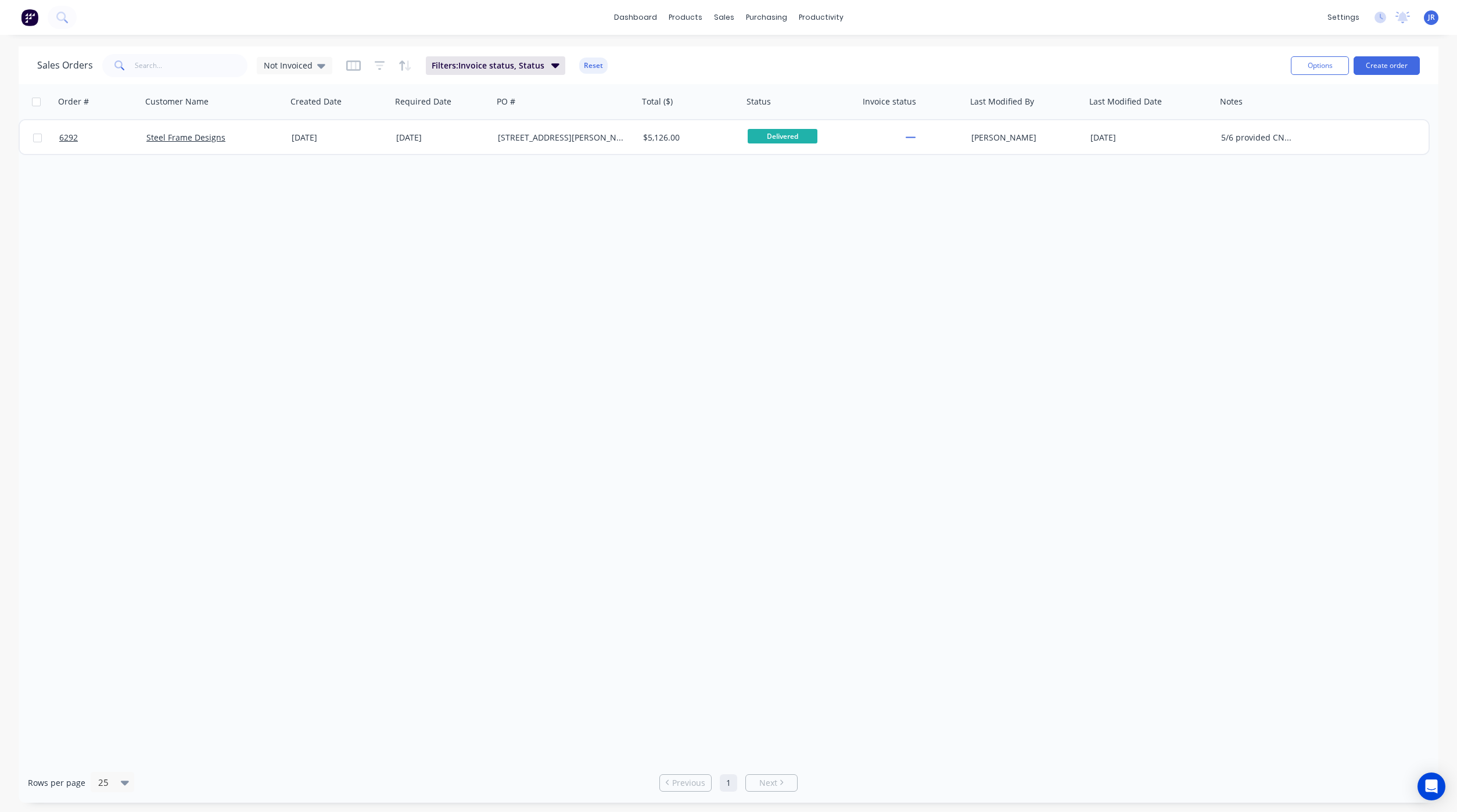
click at [722, 75] on div "Sales Orders Not Invoiced Filters: Invoice status, Status Reset" at bounding box center [660, 65] width 1244 height 28
click at [628, 21] on link "dashboard" at bounding box center [636, 17] width 55 height 17
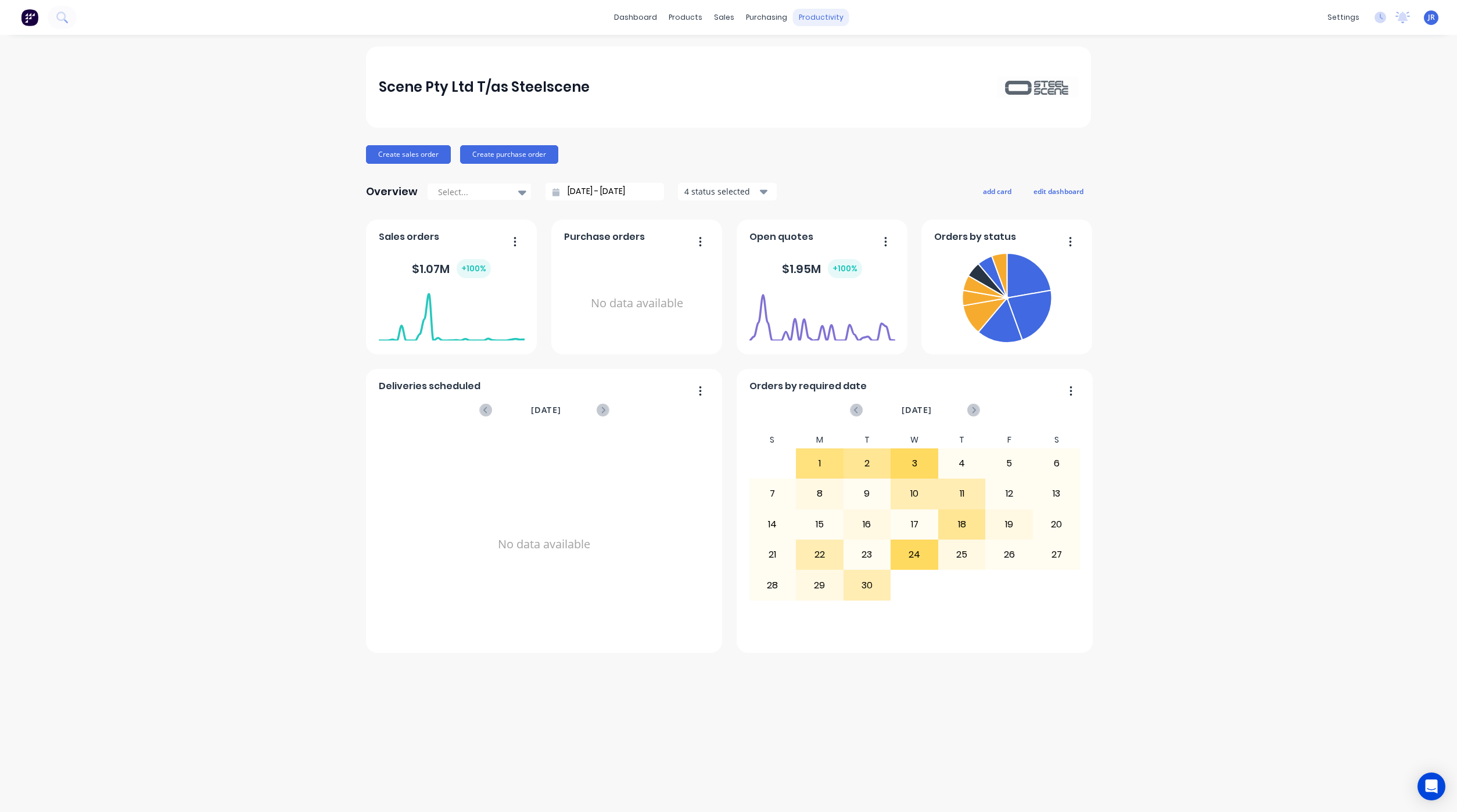
click at [816, 18] on div "productivity" at bounding box center [821, 17] width 57 height 17
drag, startPoint x: 816, startPoint y: 18, endPoint x: 829, endPoint y: 51, distance: 35.5
click at [829, 51] on div "Workflow" at bounding box center [841, 55] width 35 height 10
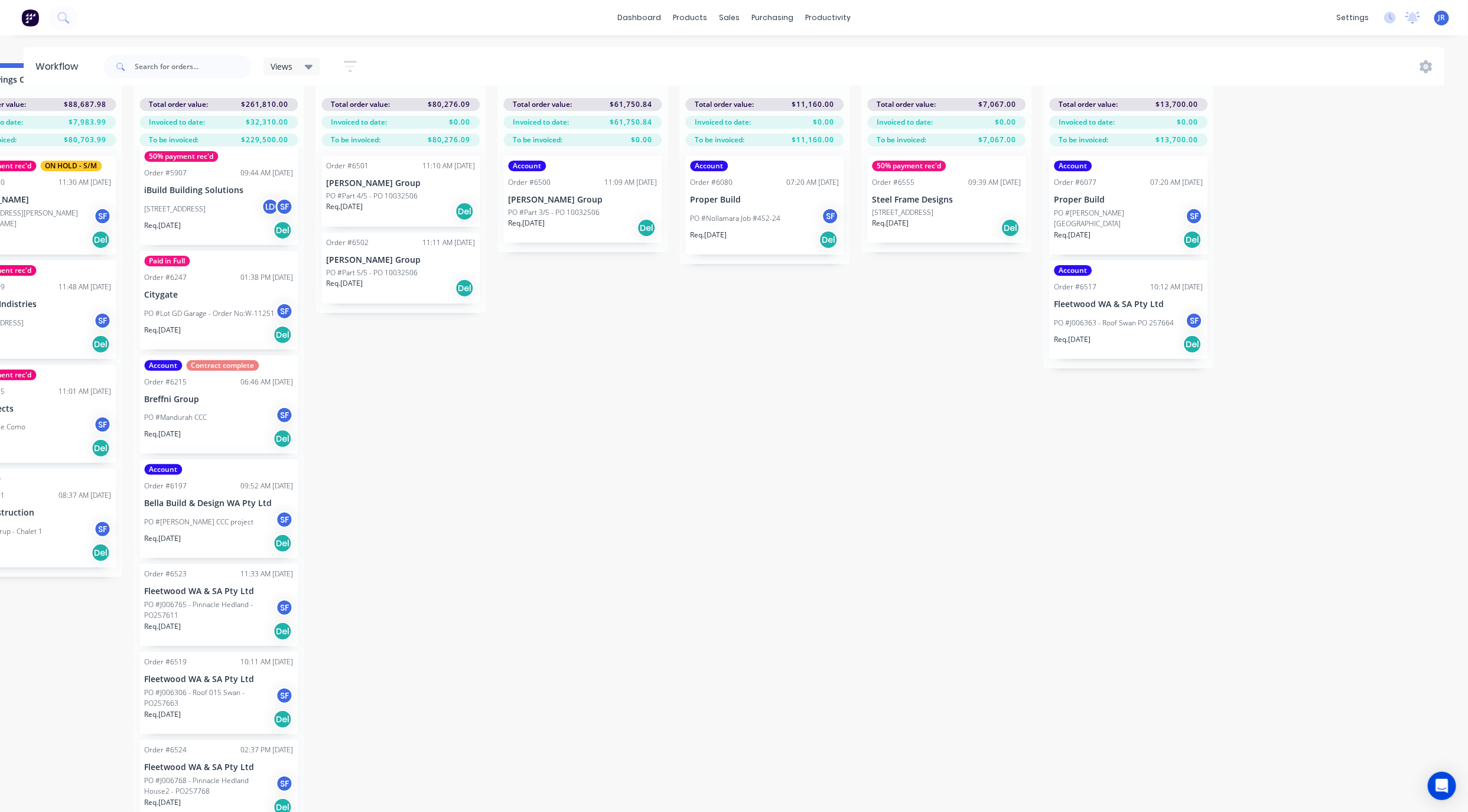
scroll to position [56, 1529]
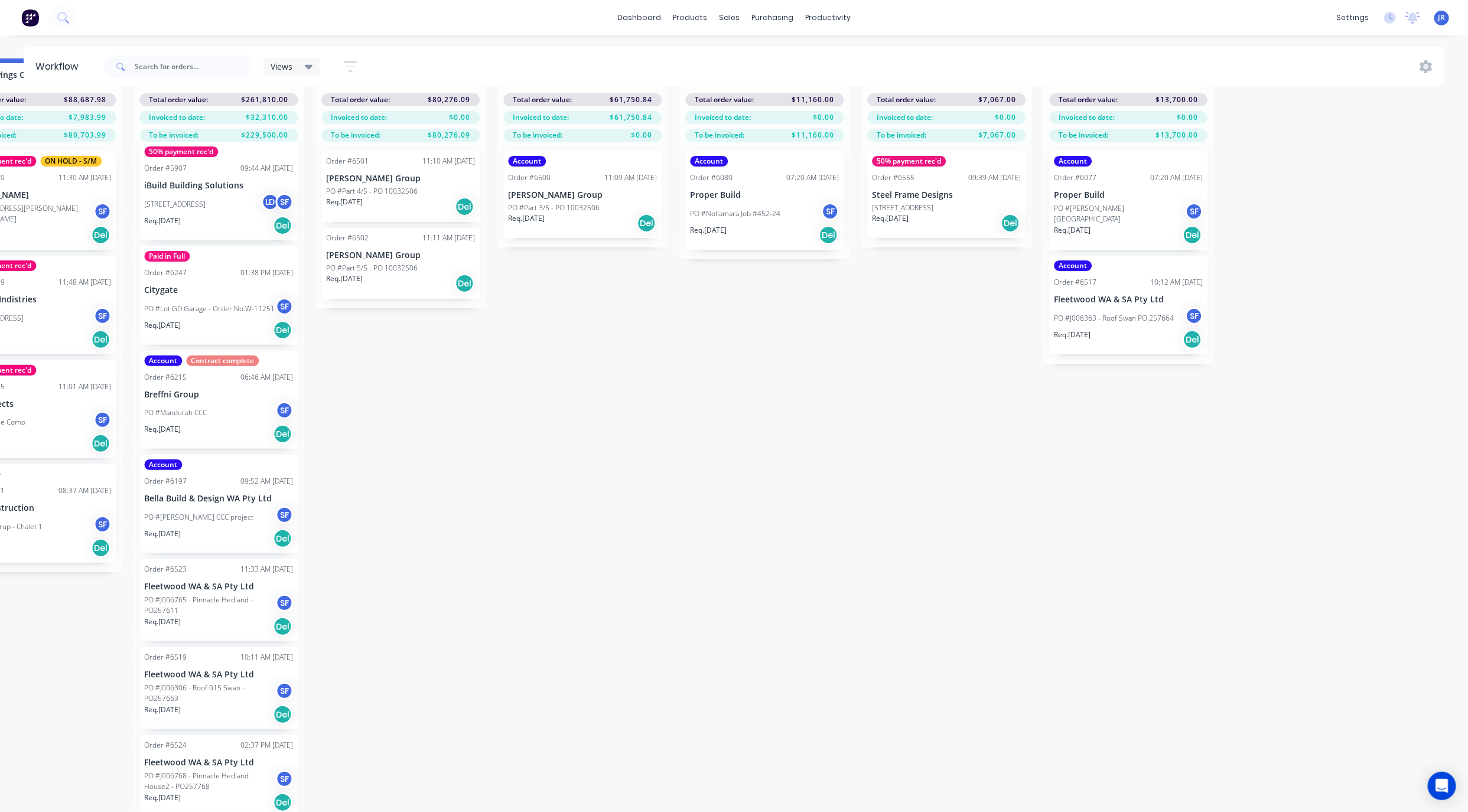
click at [205, 199] on p "[STREET_ADDRESS]" at bounding box center [175, 203] width 61 height 10
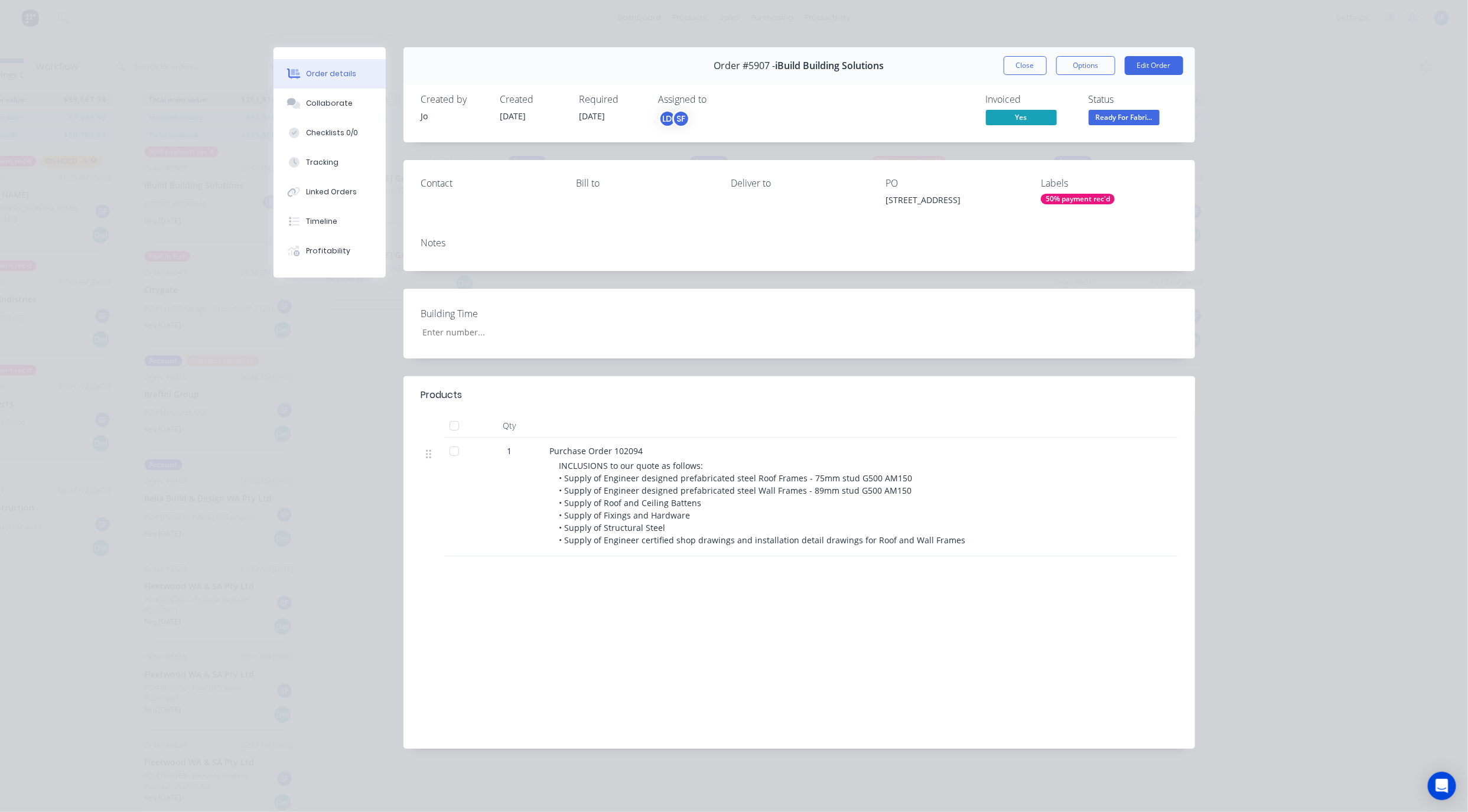
click at [872, 270] on div "Notes" at bounding box center [799, 249] width 792 height 43
click at [1036, 64] on button "Close" at bounding box center [1025, 65] width 43 height 19
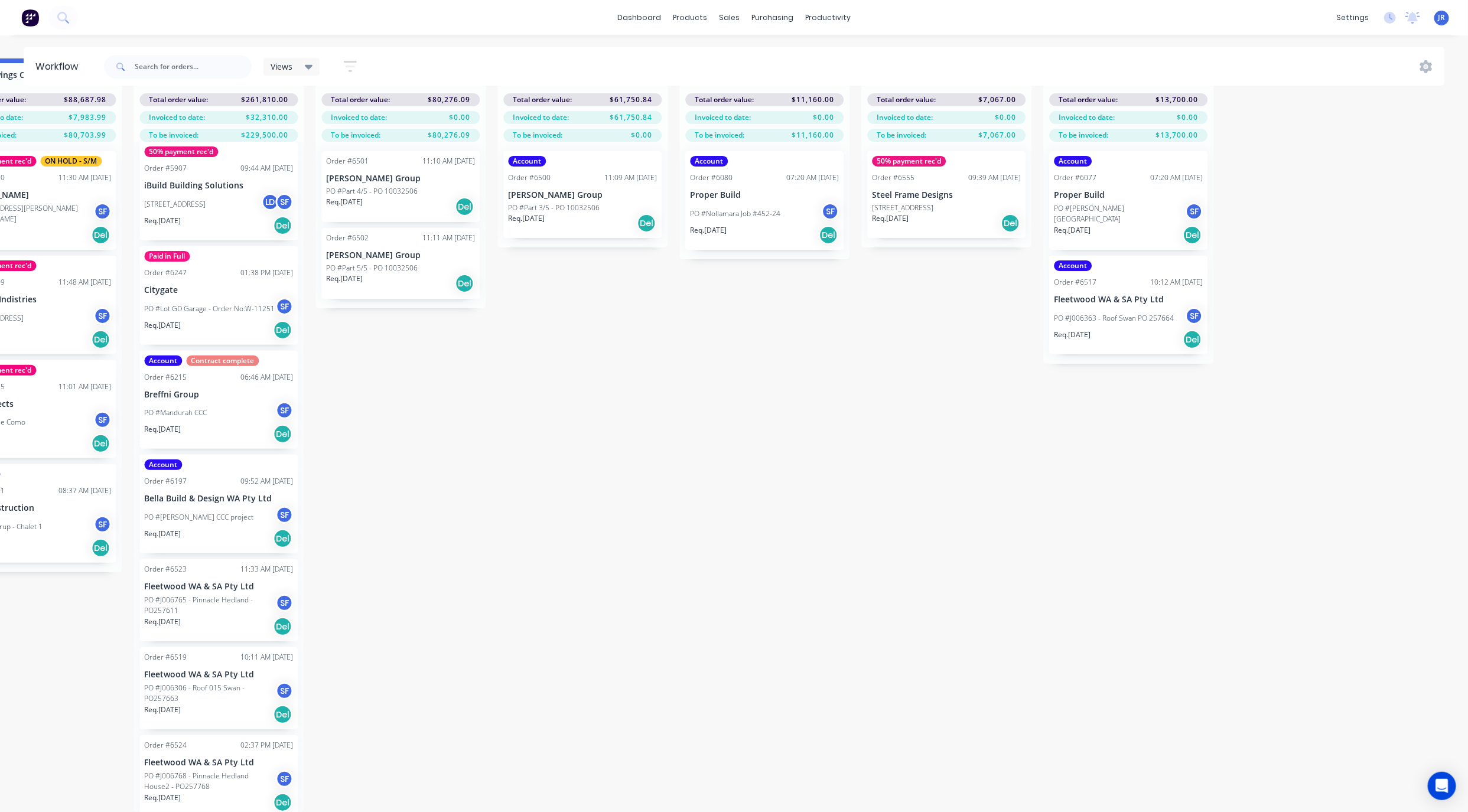
click at [205, 201] on p "[STREET_ADDRESS]" at bounding box center [175, 203] width 61 height 10
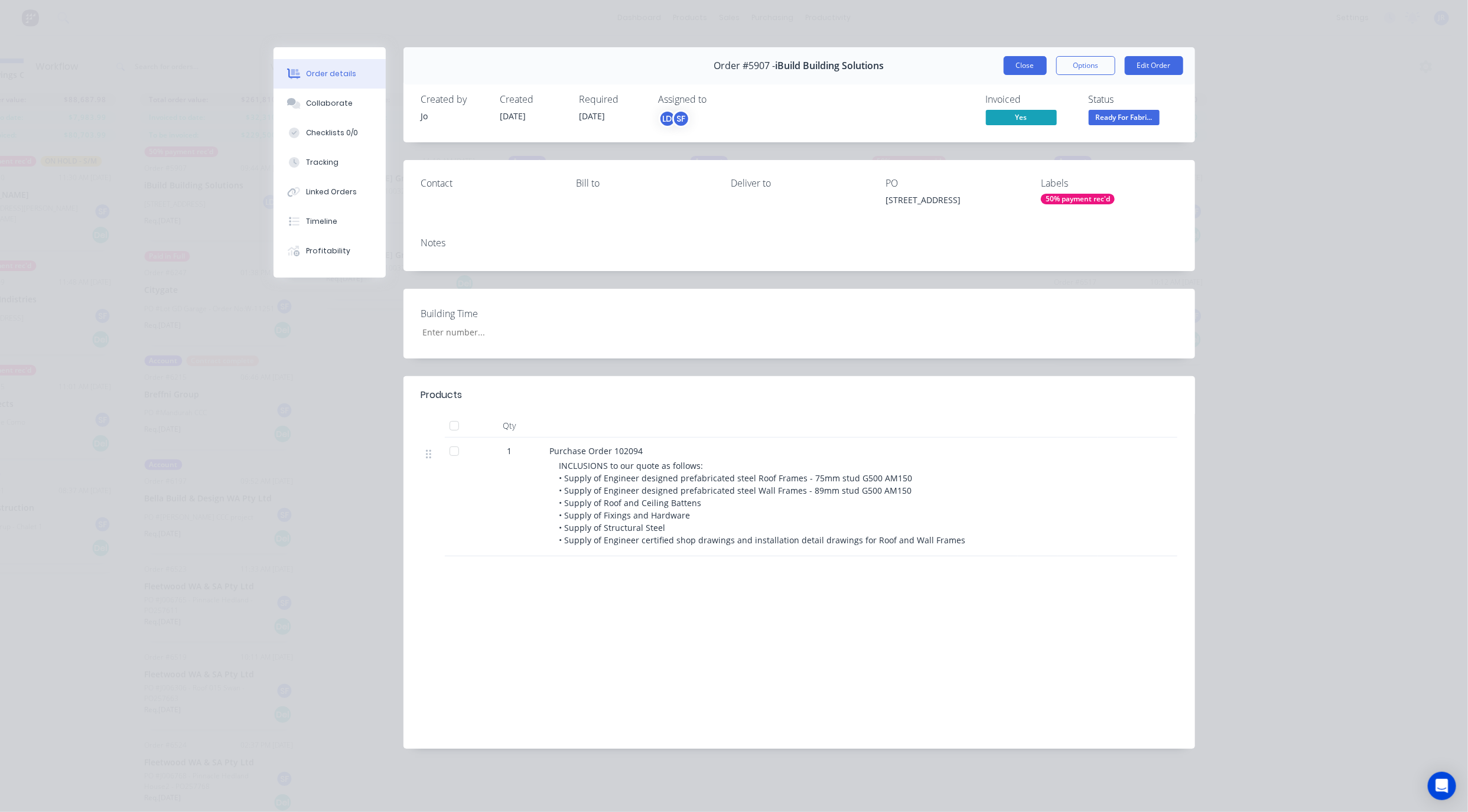
click at [1021, 58] on button "Close" at bounding box center [1025, 65] width 43 height 19
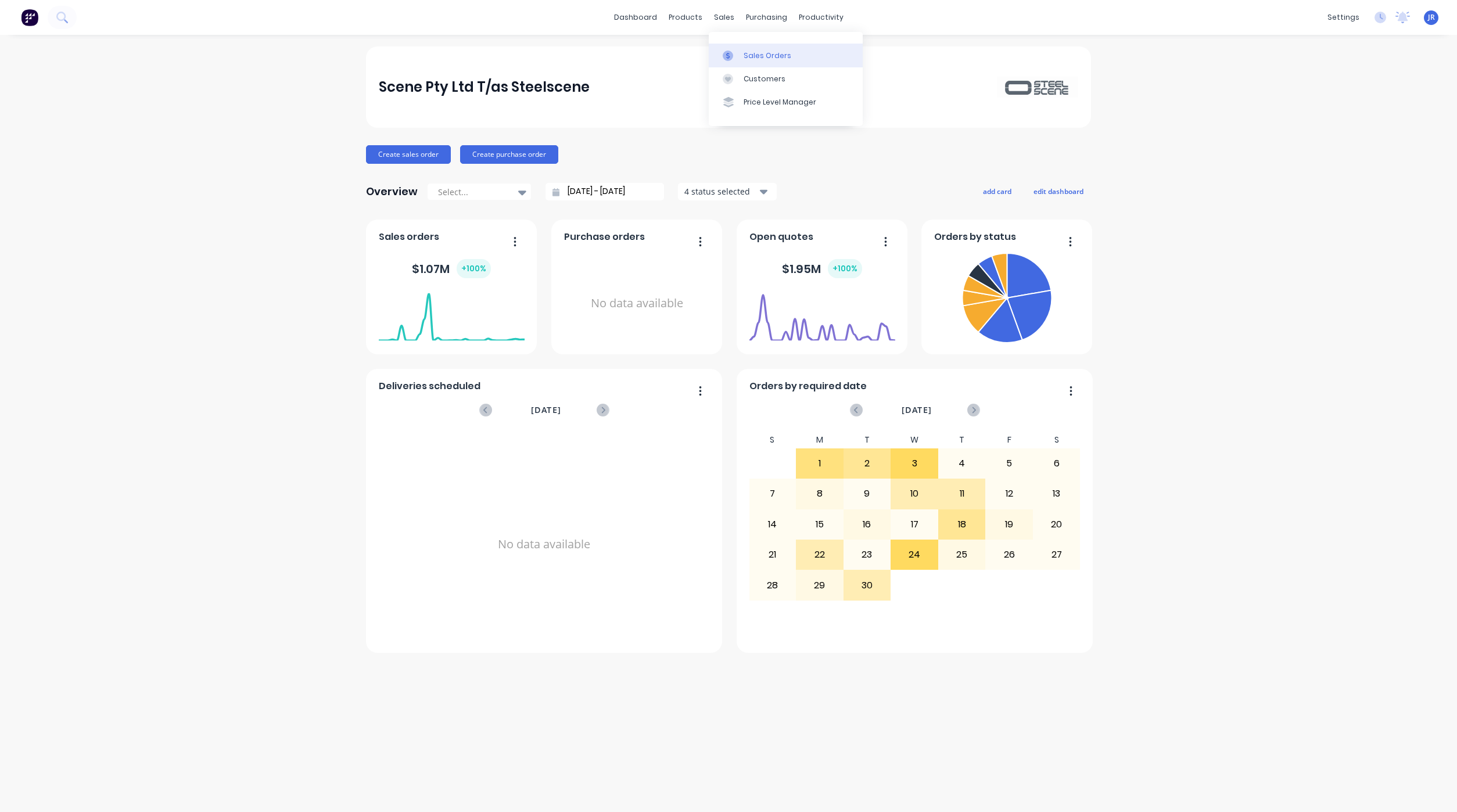
click at [737, 61] on link "Sales Orders" at bounding box center [786, 55] width 153 height 23
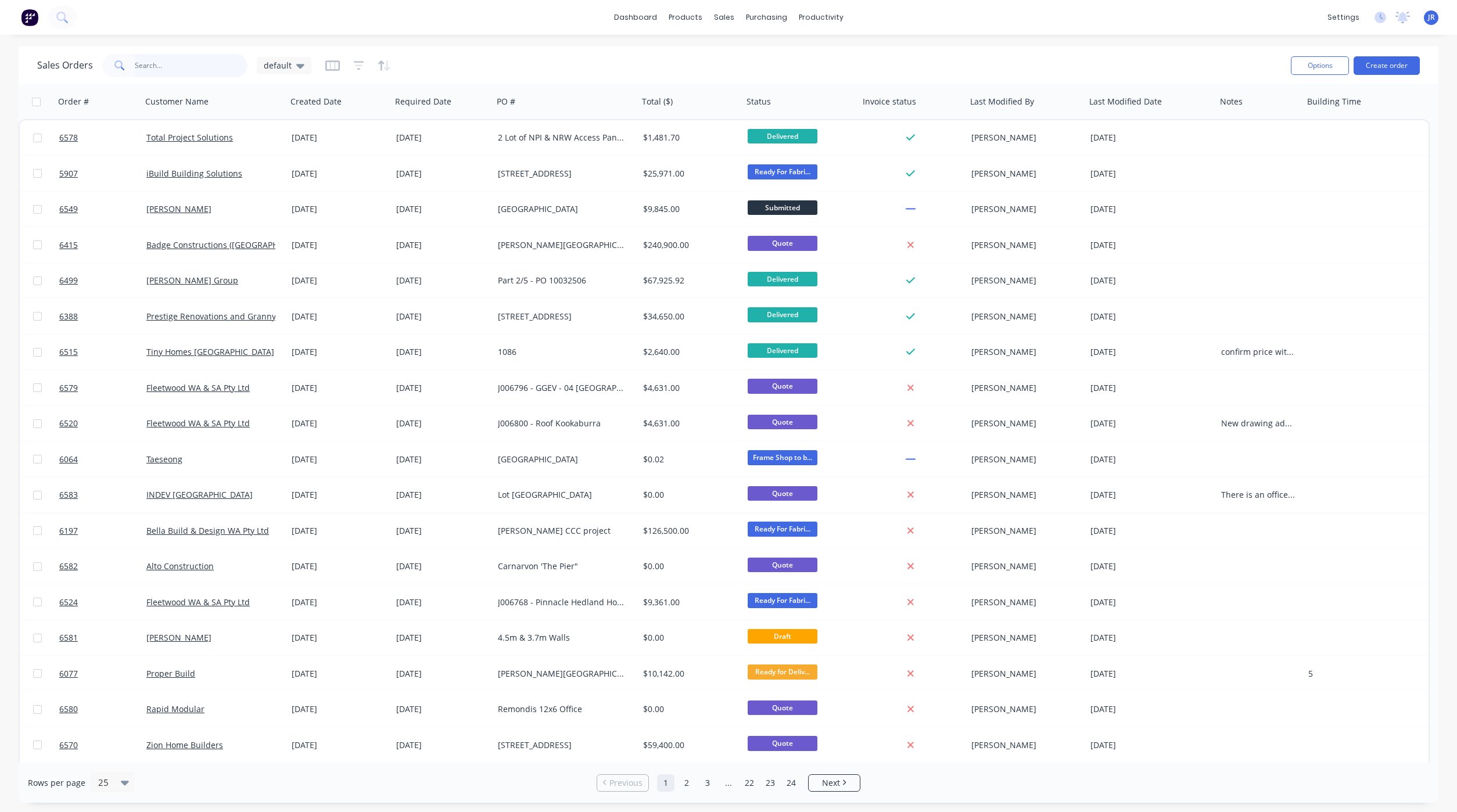
click at [189, 69] on input "text" at bounding box center [192, 65] width 113 height 23
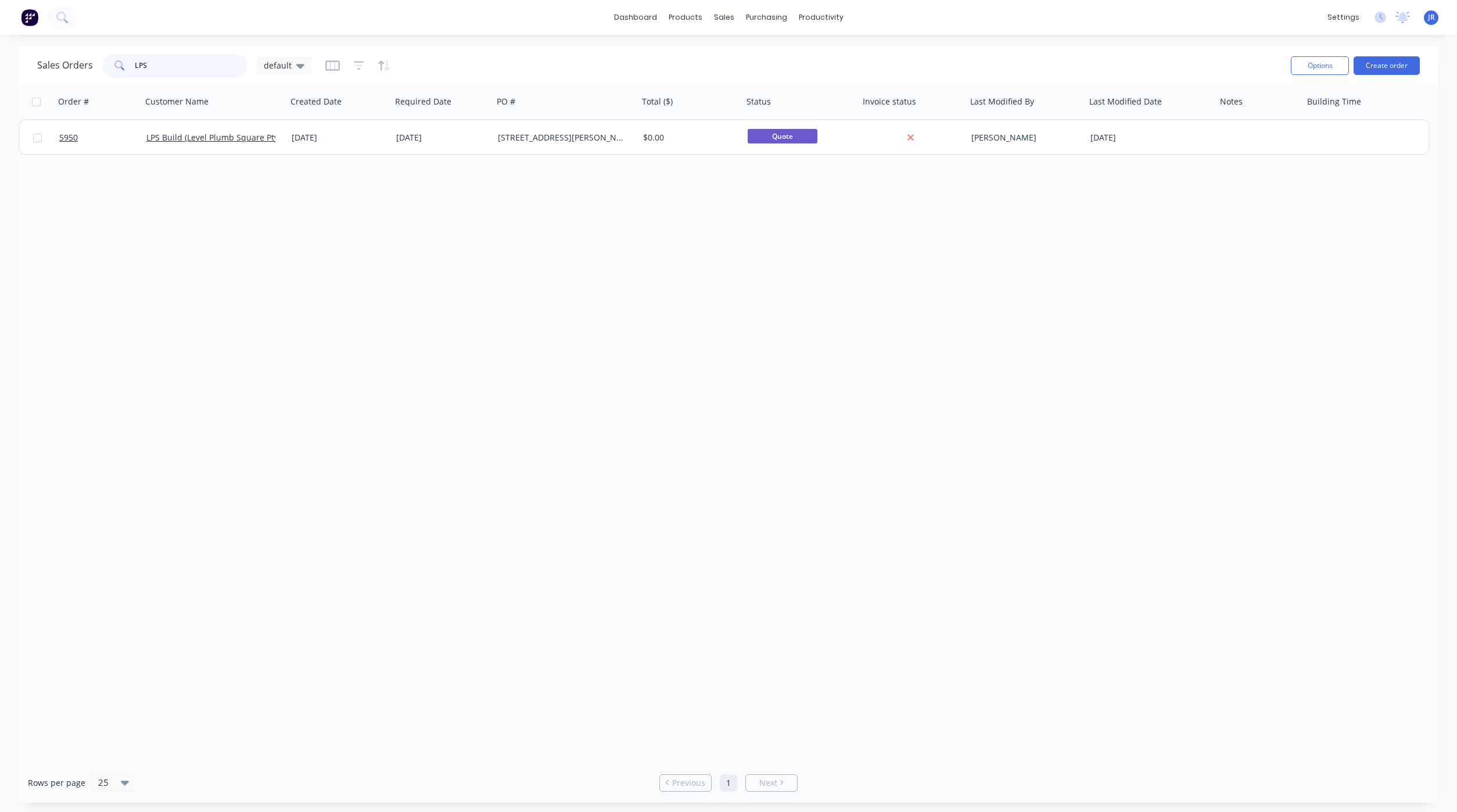
drag, startPoint x: 189, startPoint y: 61, endPoint x: -347, endPoint y: 41, distance: 536.4
click at [0, 41] on html "dashboard products sales purchasing productivity dashboard products Product Cat…" at bounding box center [728, 406] width 1457 height 812
type input "N"
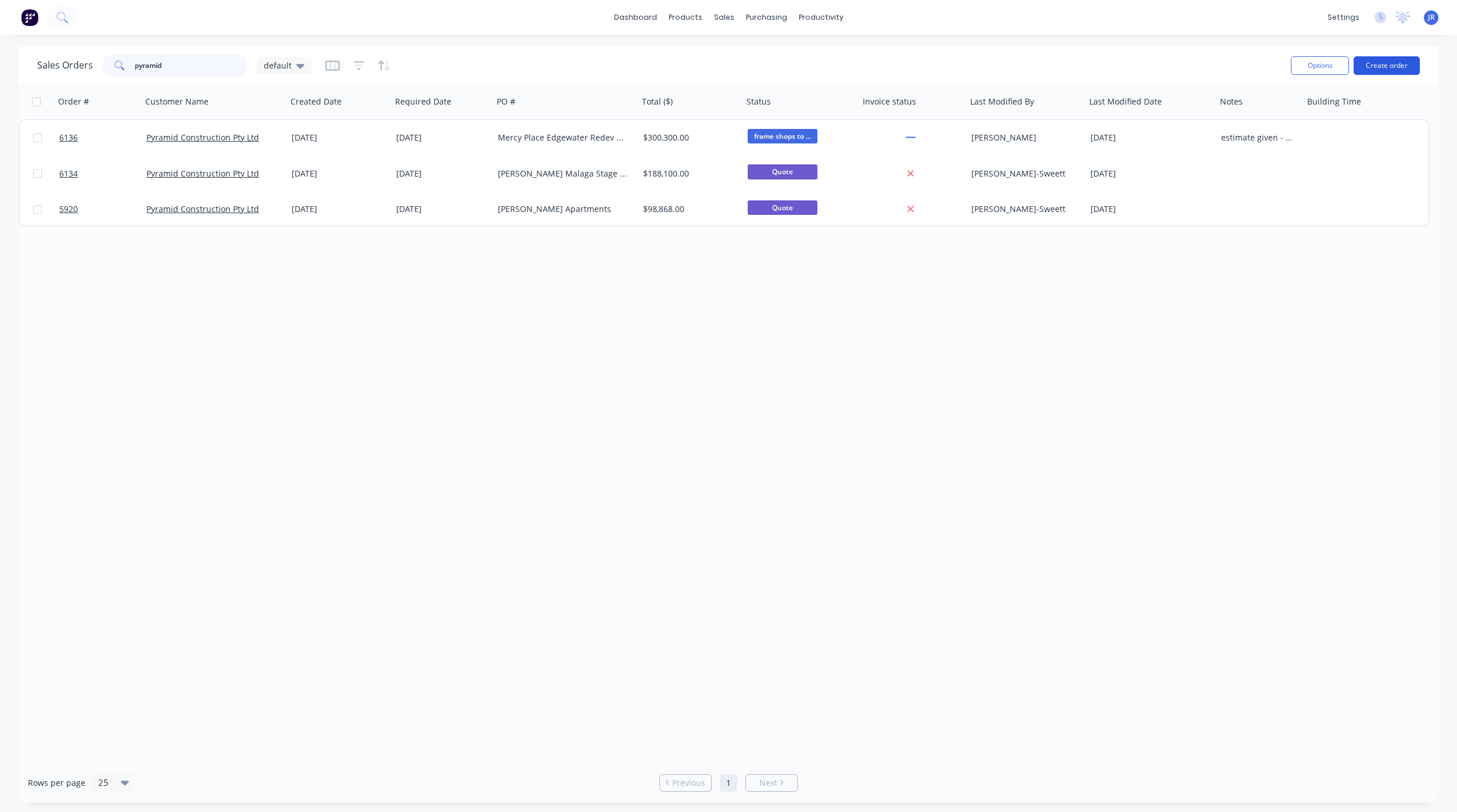
type input "pyramid"
click at [1367, 61] on button "Create order" at bounding box center [1386, 66] width 66 height 18
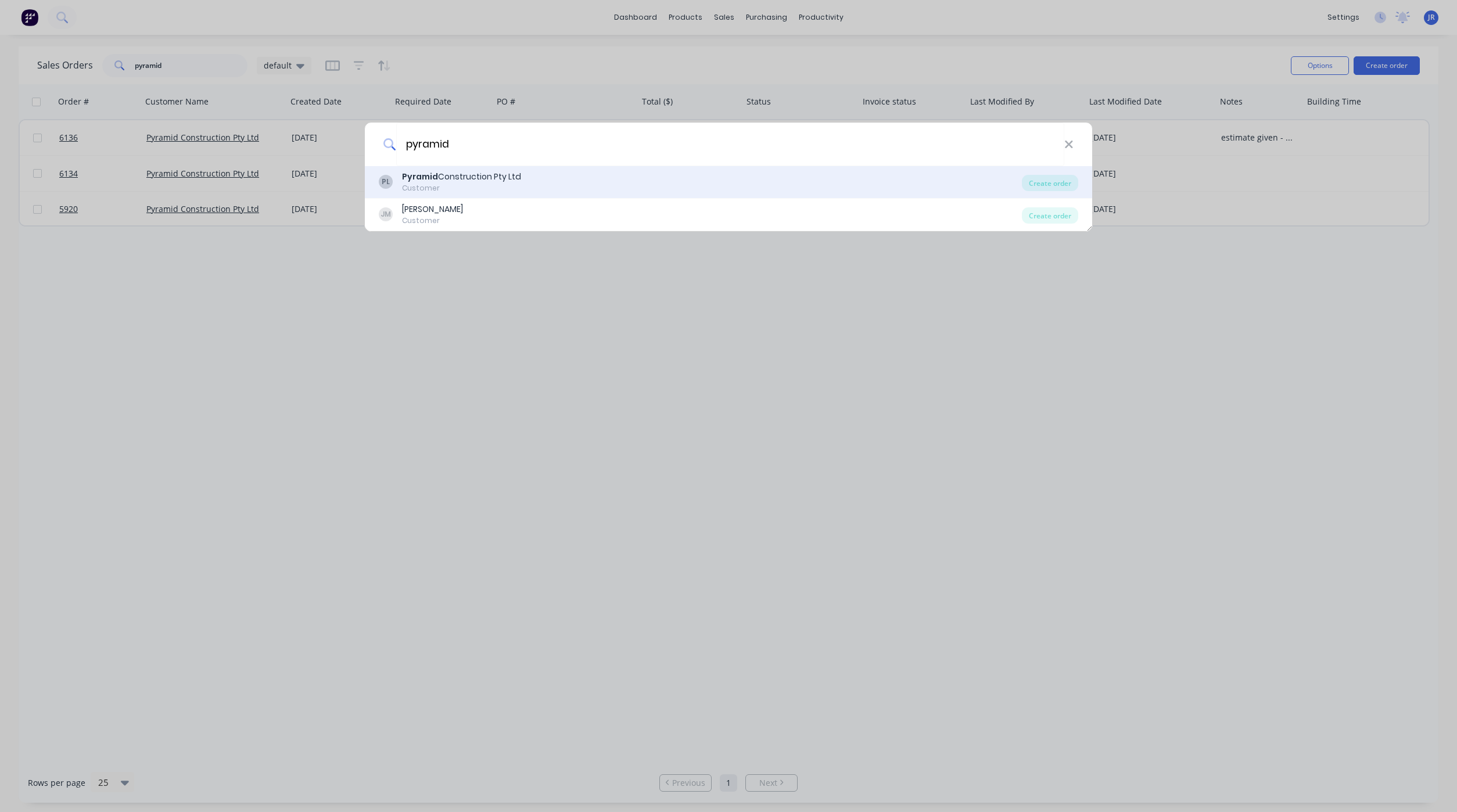
type input "pyramid"
click at [418, 179] on b "Pyramid" at bounding box center [419, 176] width 36 height 12
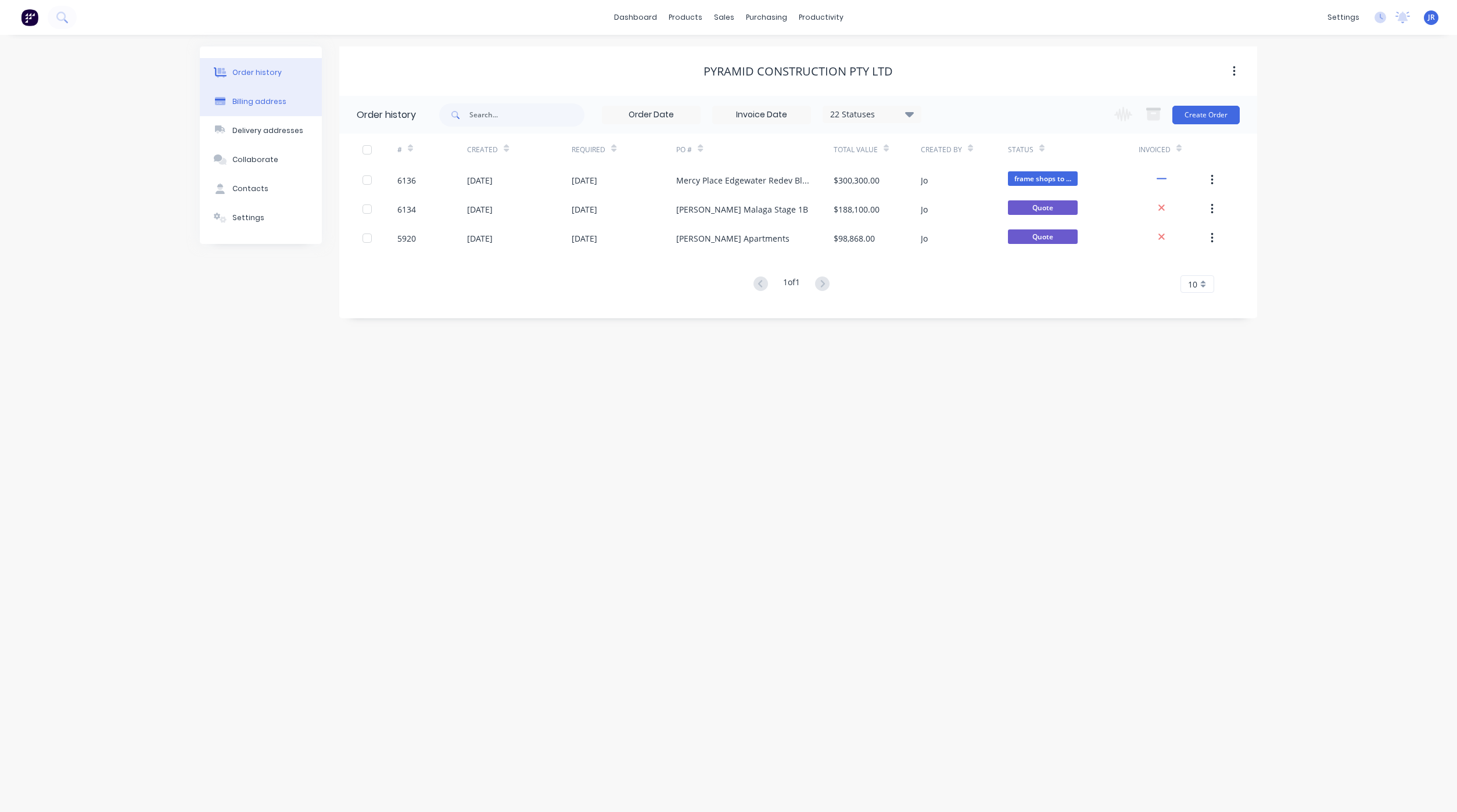
click at [270, 98] on div "Billing address" at bounding box center [259, 101] width 54 height 10
select select "AU"
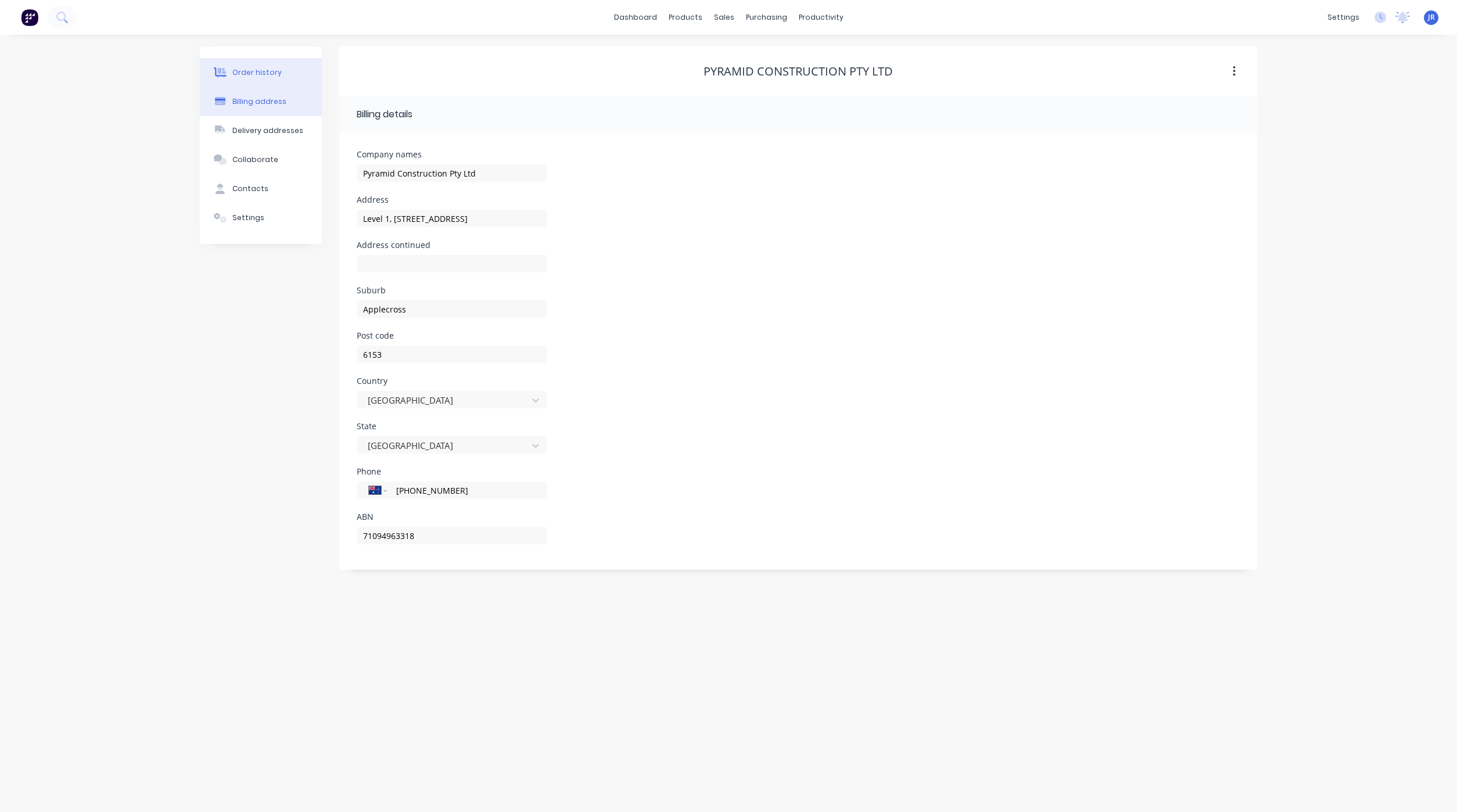
click at [277, 68] on div "Order history" at bounding box center [257, 72] width 49 height 10
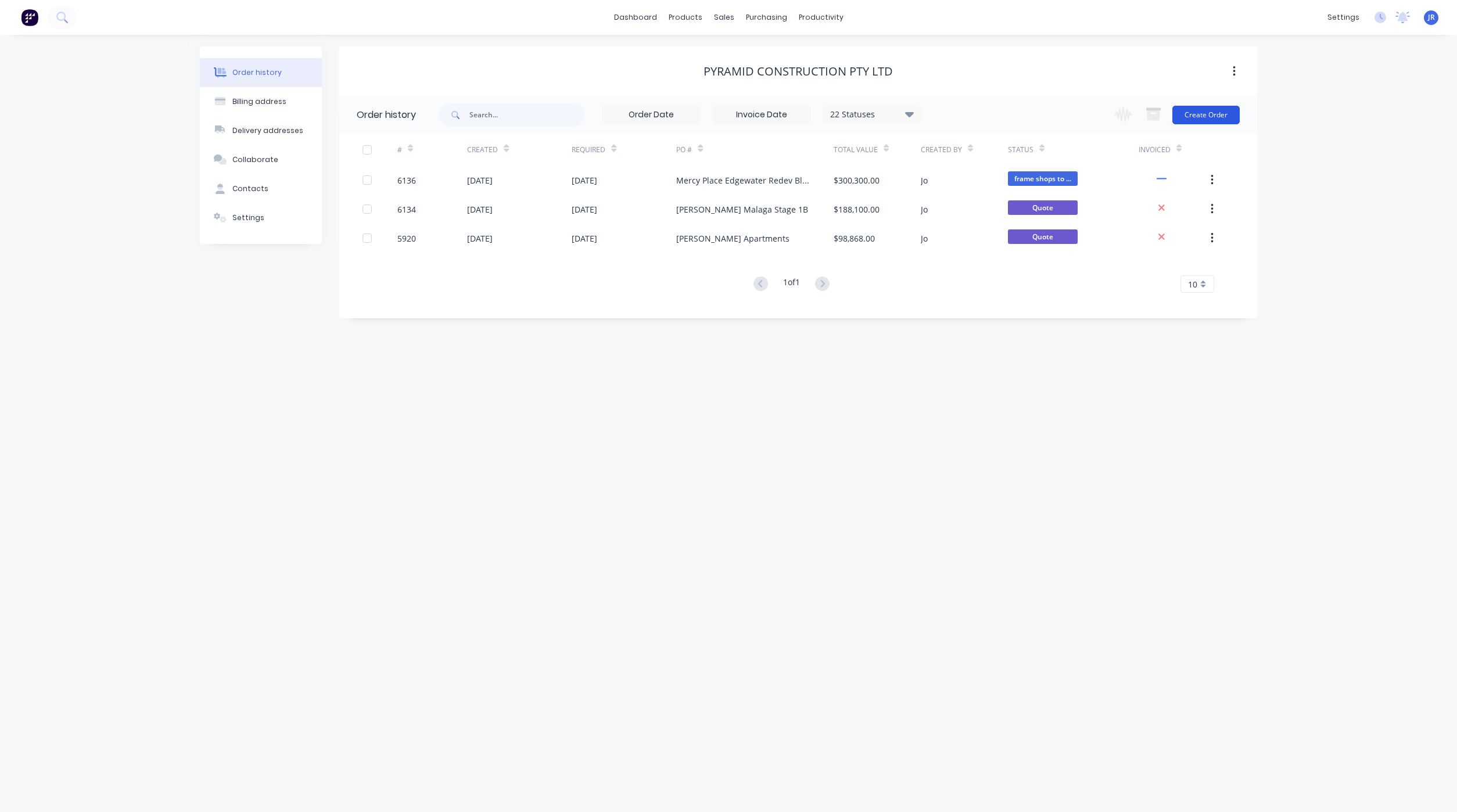
click at [1219, 111] on button "Create Order" at bounding box center [1206, 115] width 68 height 18
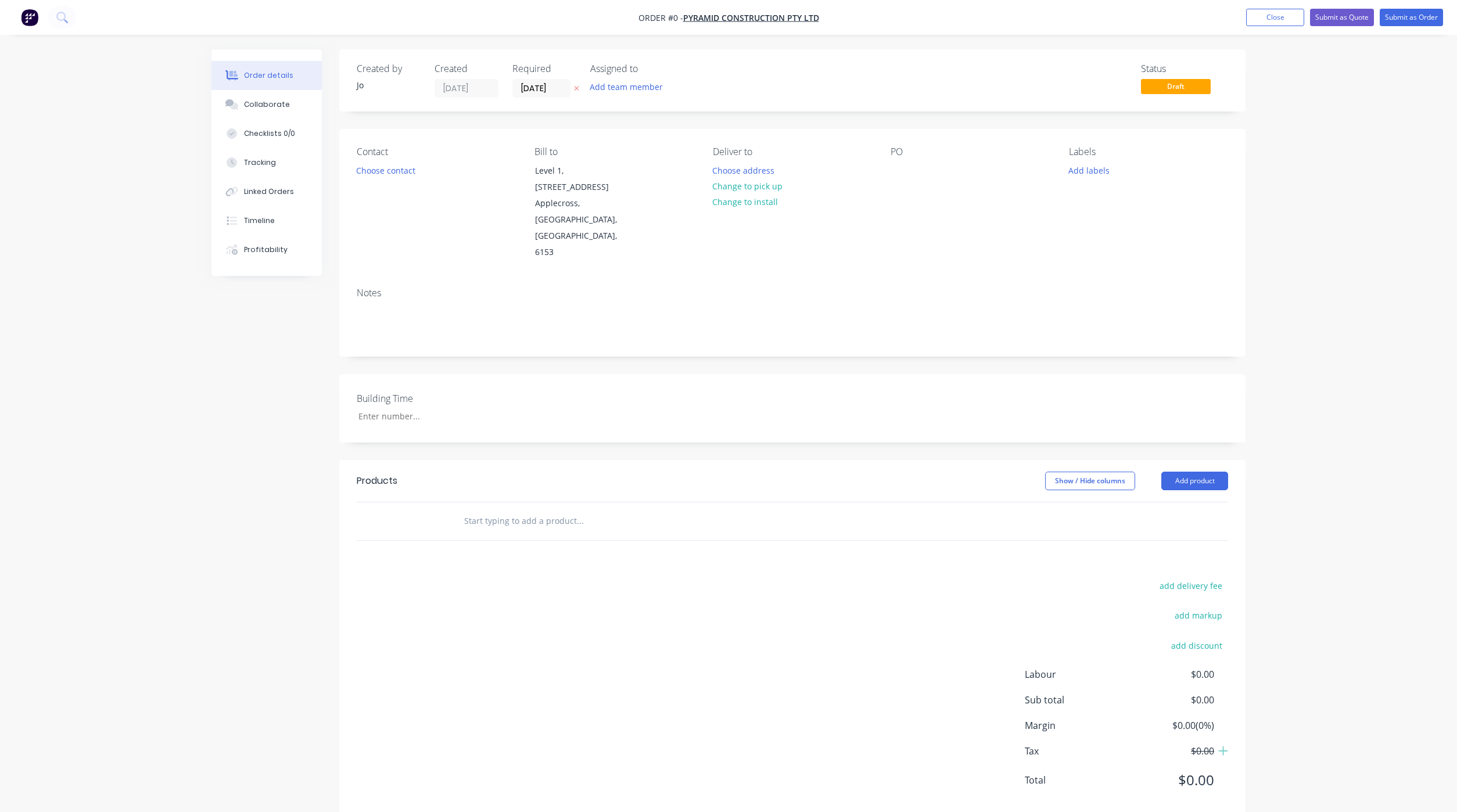
drag, startPoint x: 467, startPoint y: 490, endPoint x: 481, endPoint y: 470, distance: 24.4
click at [468, 510] on input "text" at bounding box center [579, 521] width 232 height 23
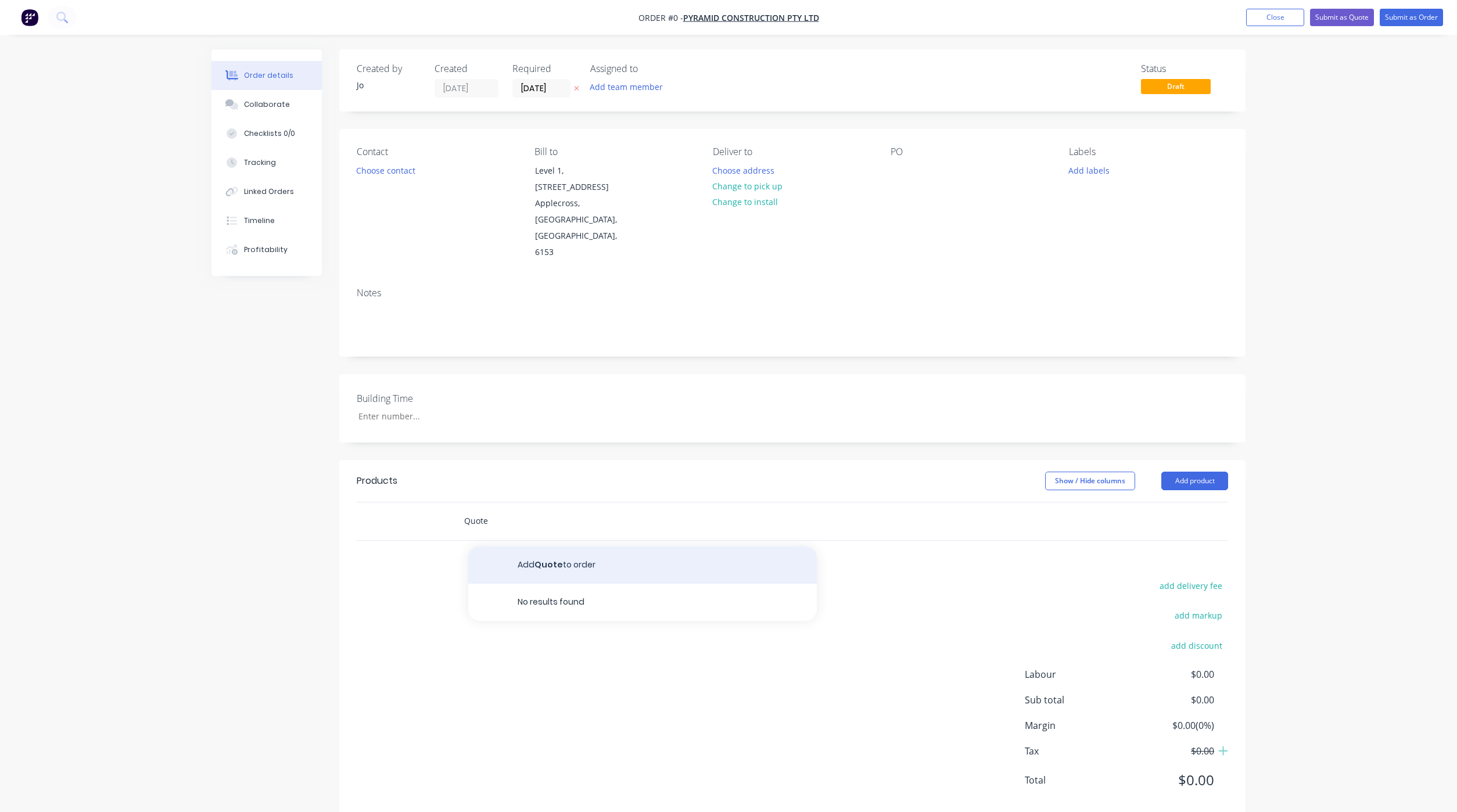
type input "Quote"
click at [517, 546] on button "Add Quote to order" at bounding box center [641, 564] width 348 height 37
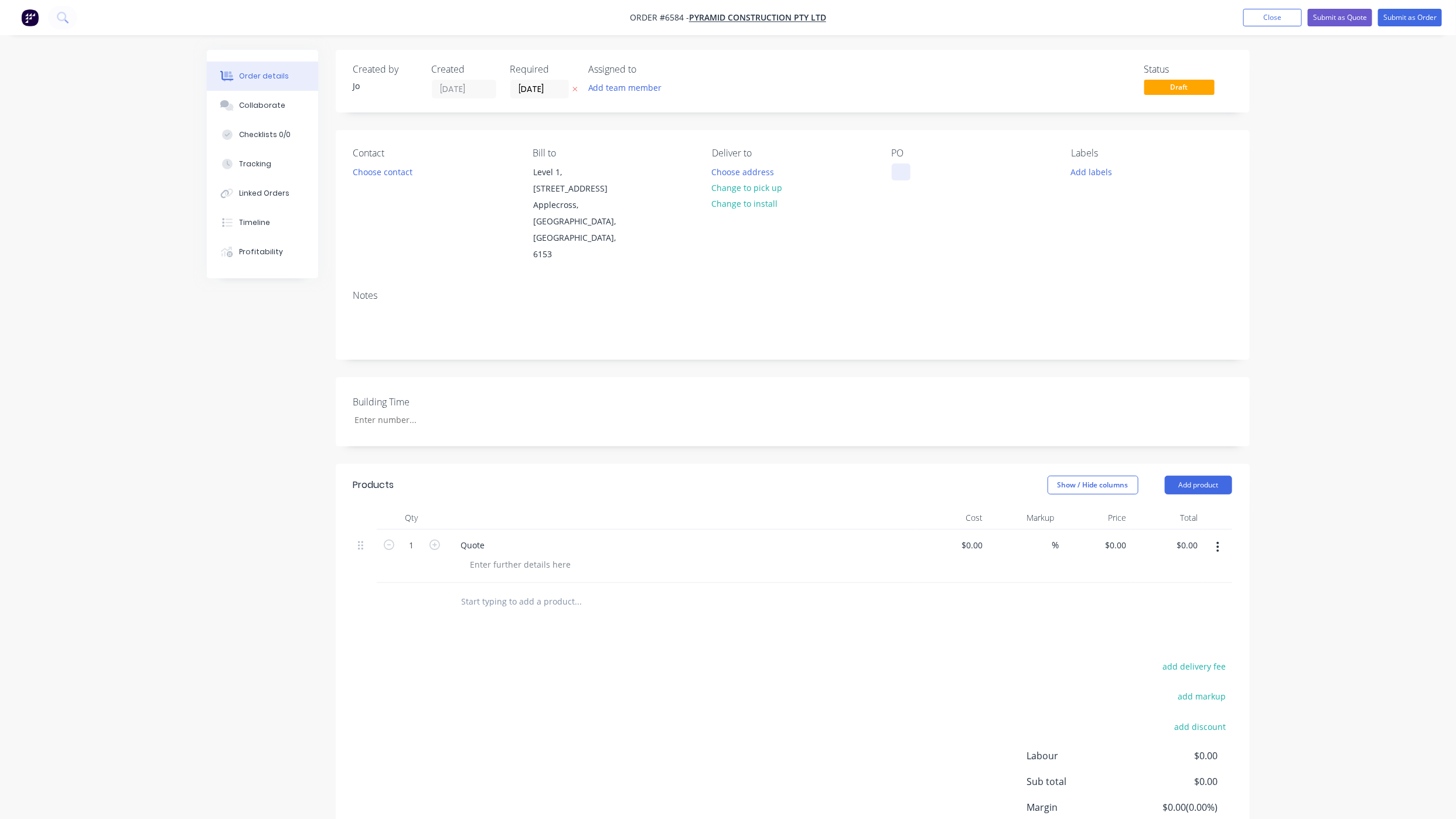
click at [892, 172] on div at bounding box center [901, 171] width 18 height 17
click at [236, 99] on button "Collaborate" at bounding box center [262, 106] width 112 height 29
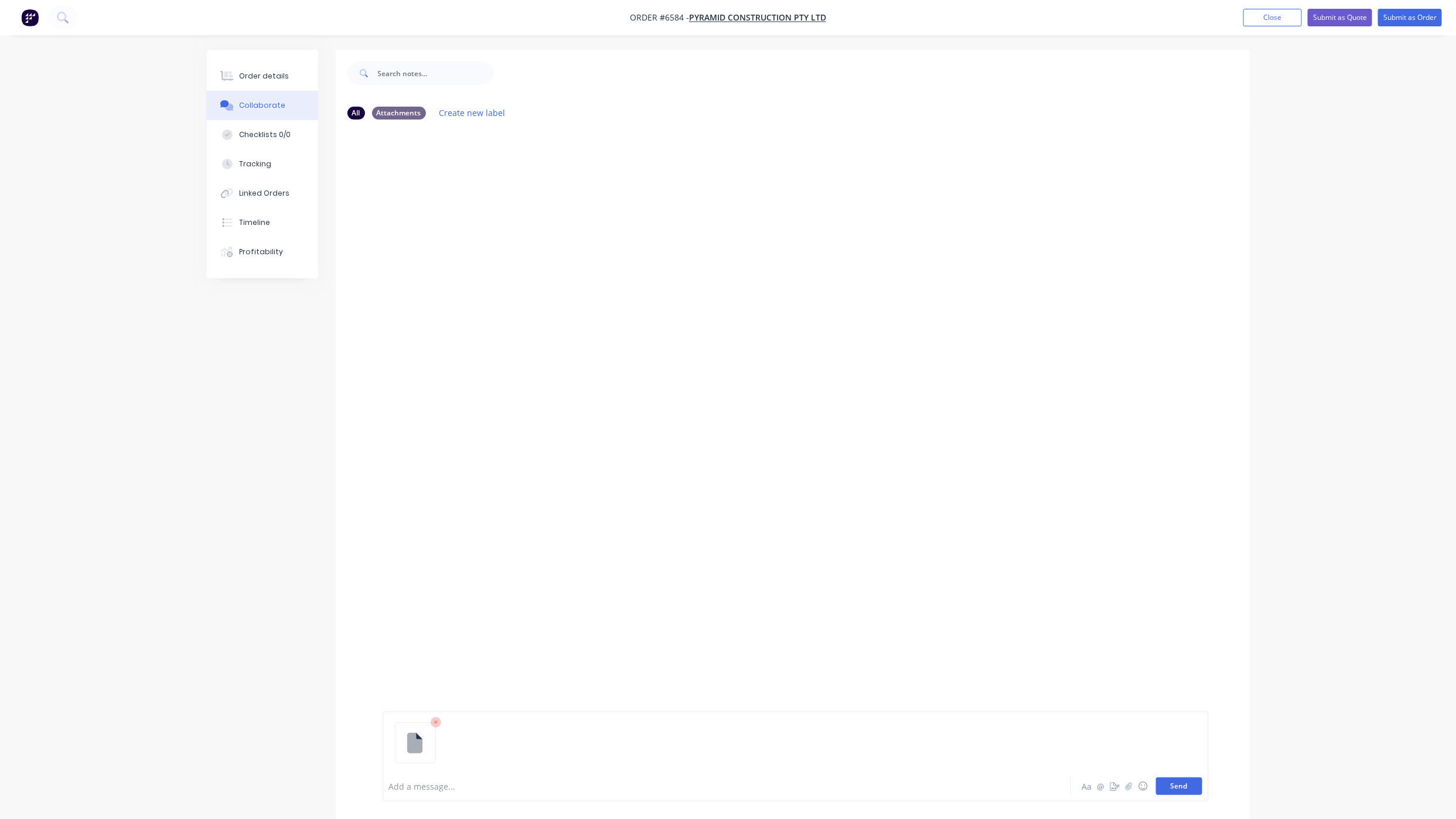
click at [1190, 782] on button "Send" at bounding box center [1179, 786] width 46 height 18
drag, startPoint x: 253, startPoint y: 83, endPoint x: 201, endPoint y: 100, distance: 54.7
click at [253, 83] on button "Order details" at bounding box center [262, 76] width 112 height 29
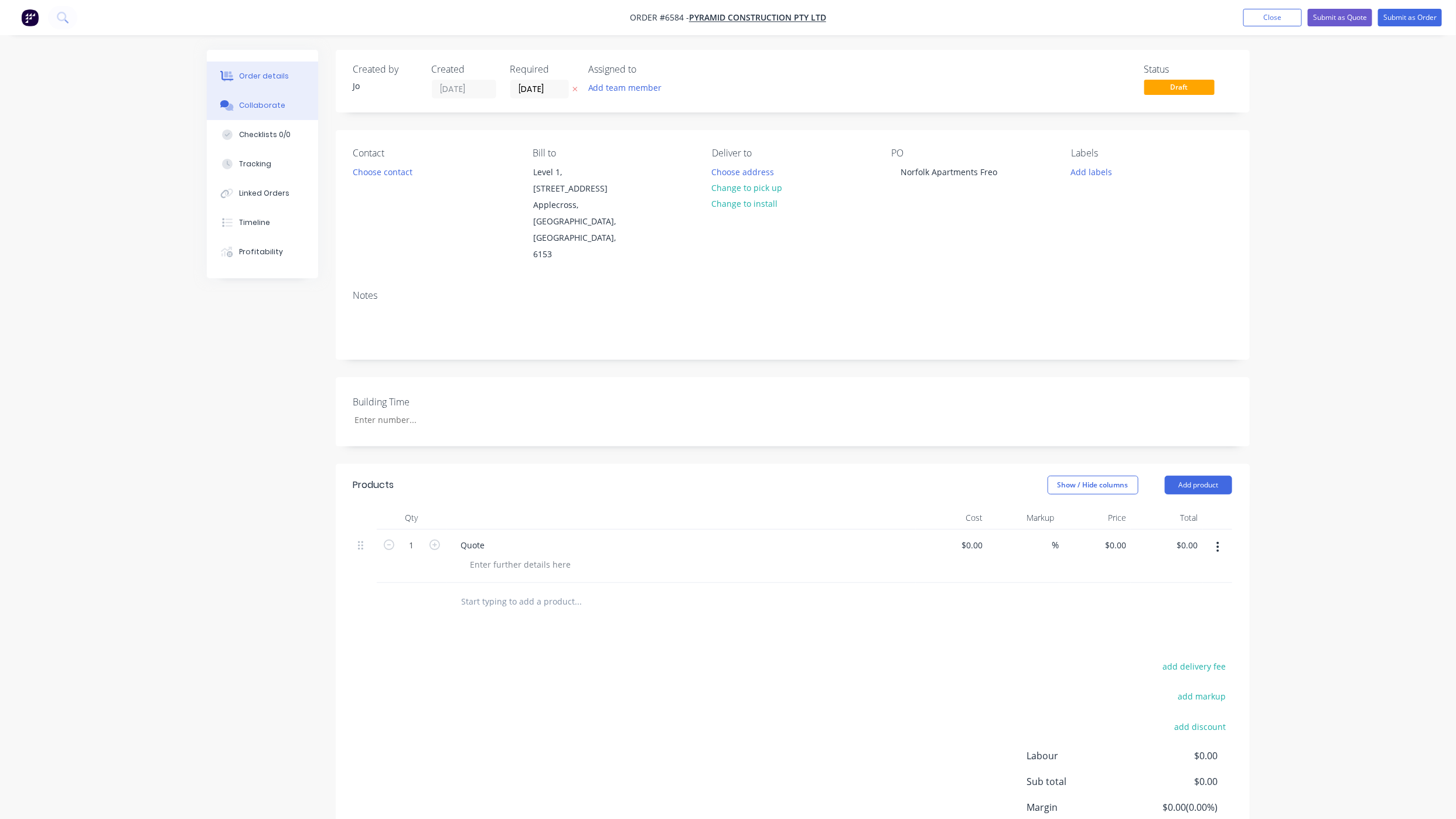
click at [260, 104] on div "Collaborate" at bounding box center [262, 105] width 46 height 10
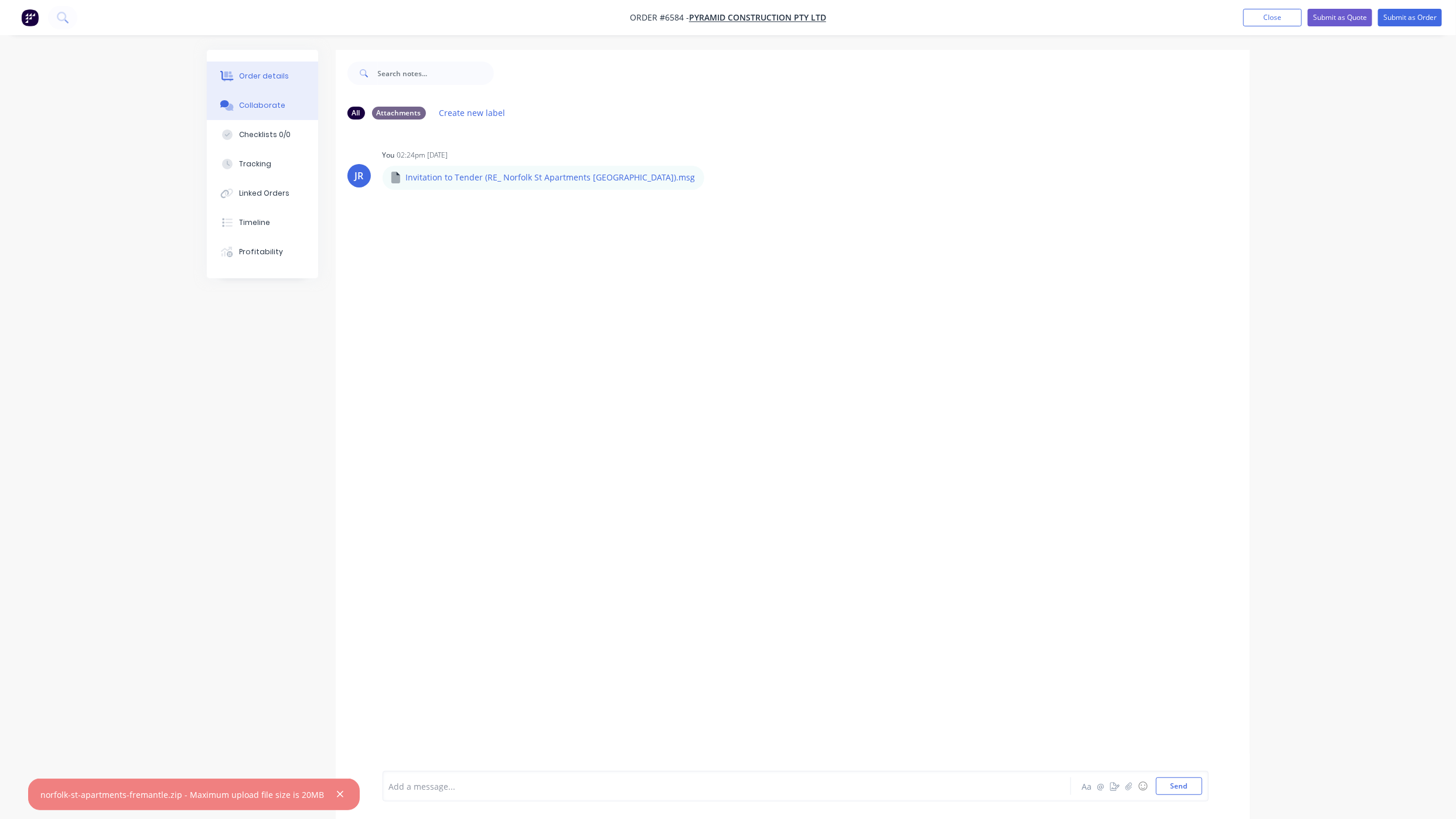
click at [285, 81] on button "Order details" at bounding box center [262, 76] width 112 height 29
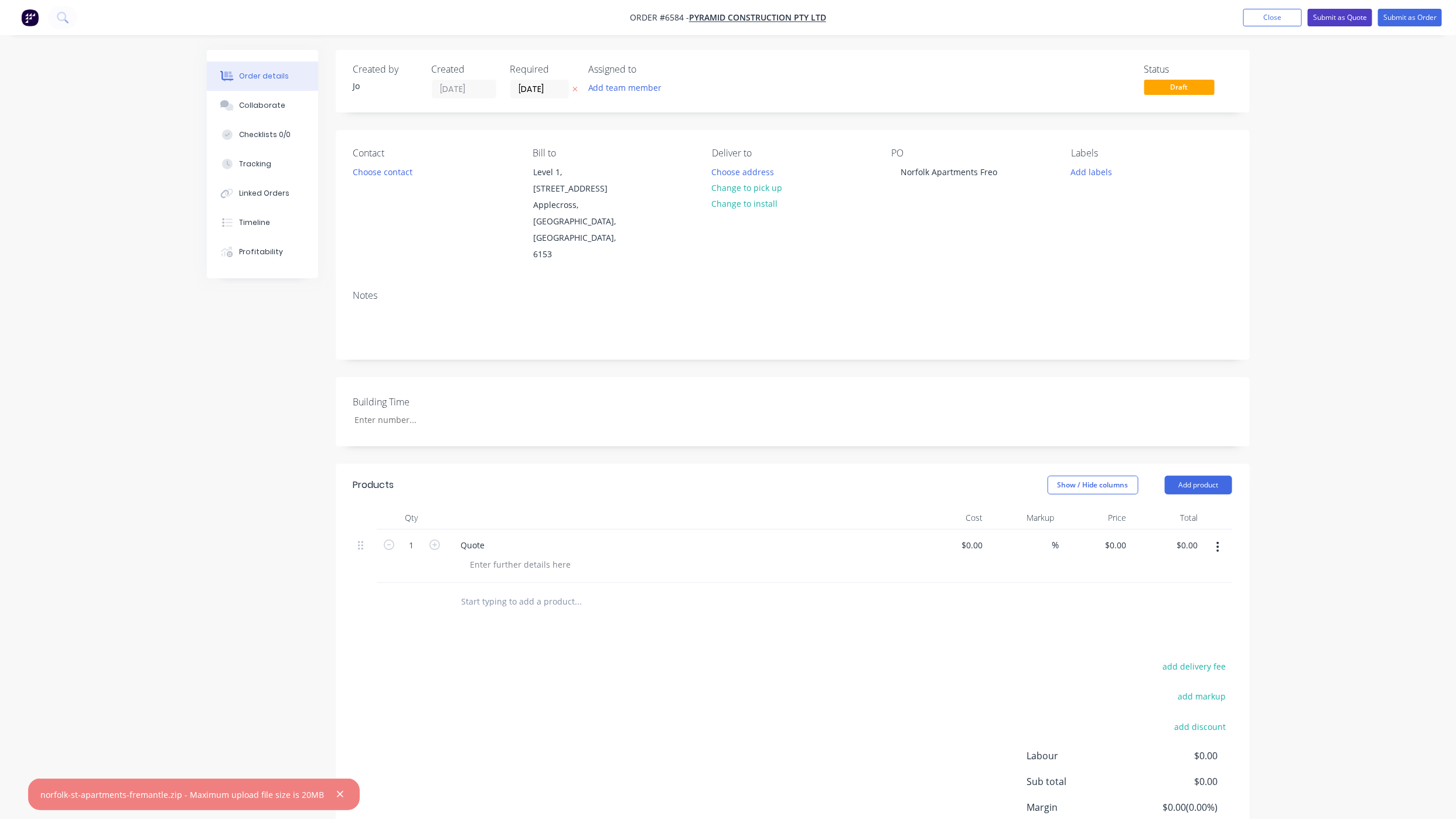
click at [1325, 18] on button "Submit as Quote" at bounding box center [1340, 18] width 65 height 18
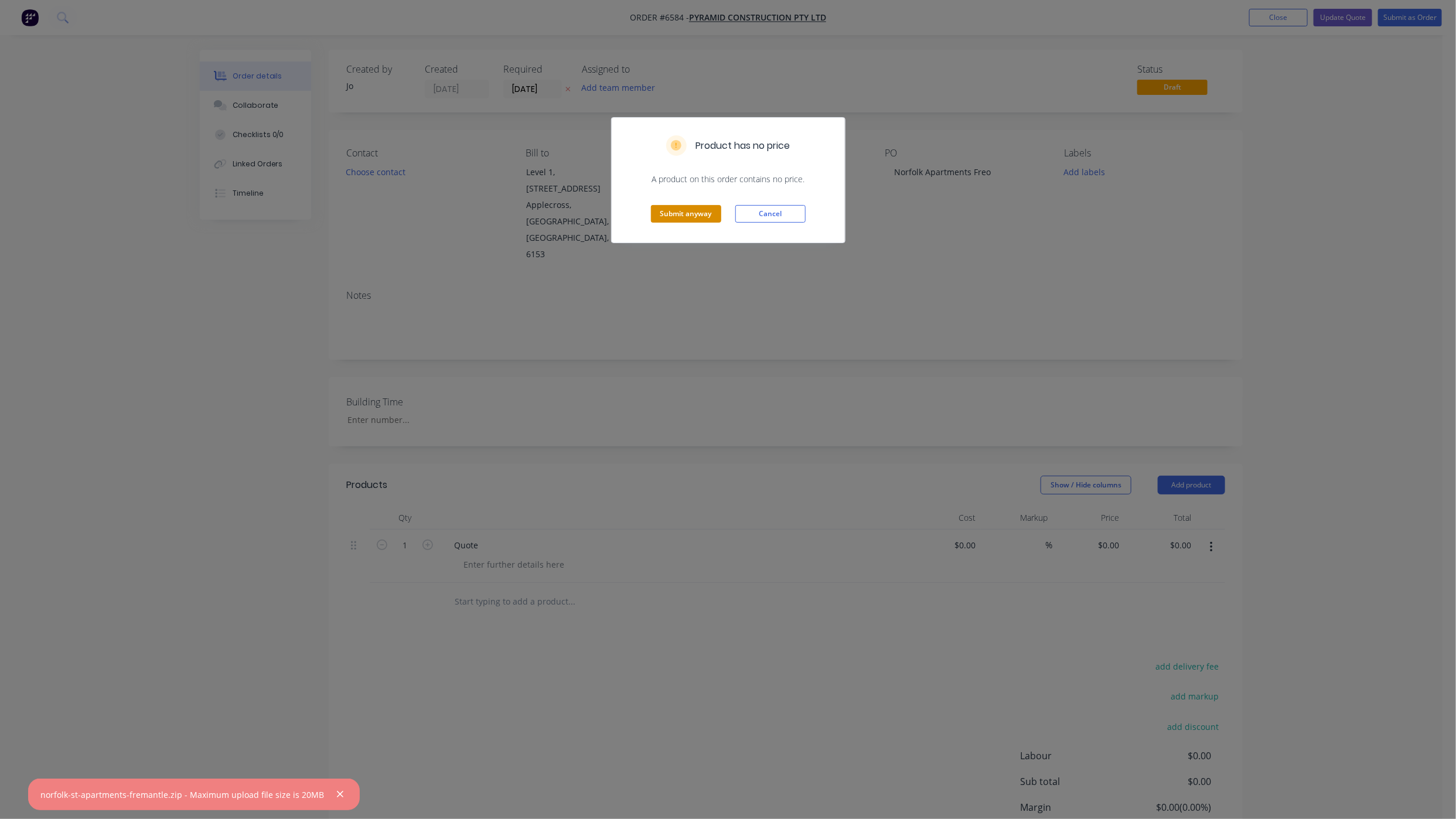
click at [682, 211] on button "Submit anyway" at bounding box center [686, 214] width 70 height 18
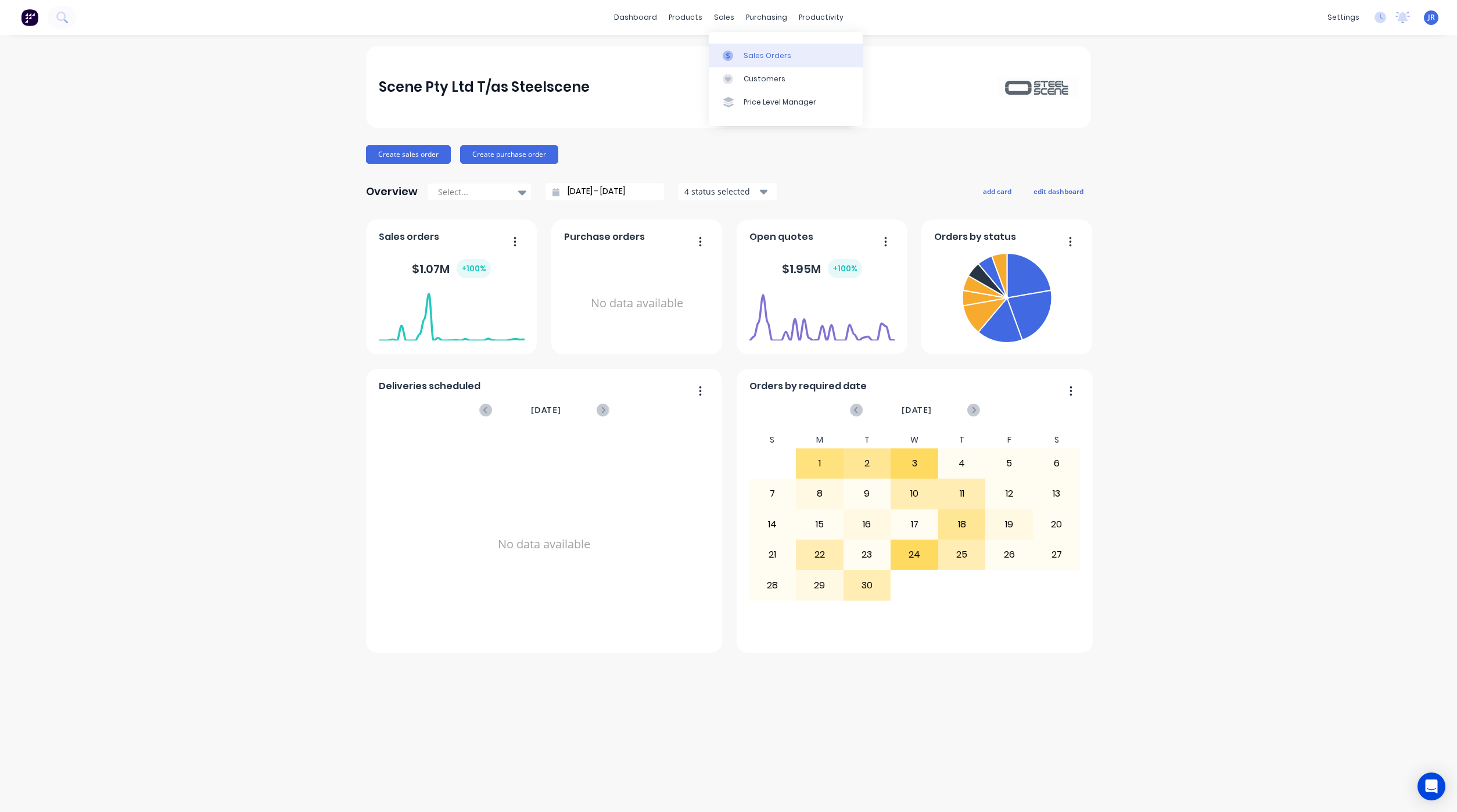
drag, startPoint x: 741, startPoint y: 51, endPoint x: 725, endPoint y: 55, distance: 16.5
click at [741, 51] on link "Sales Orders" at bounding box center [786, 55] width 153 height 23
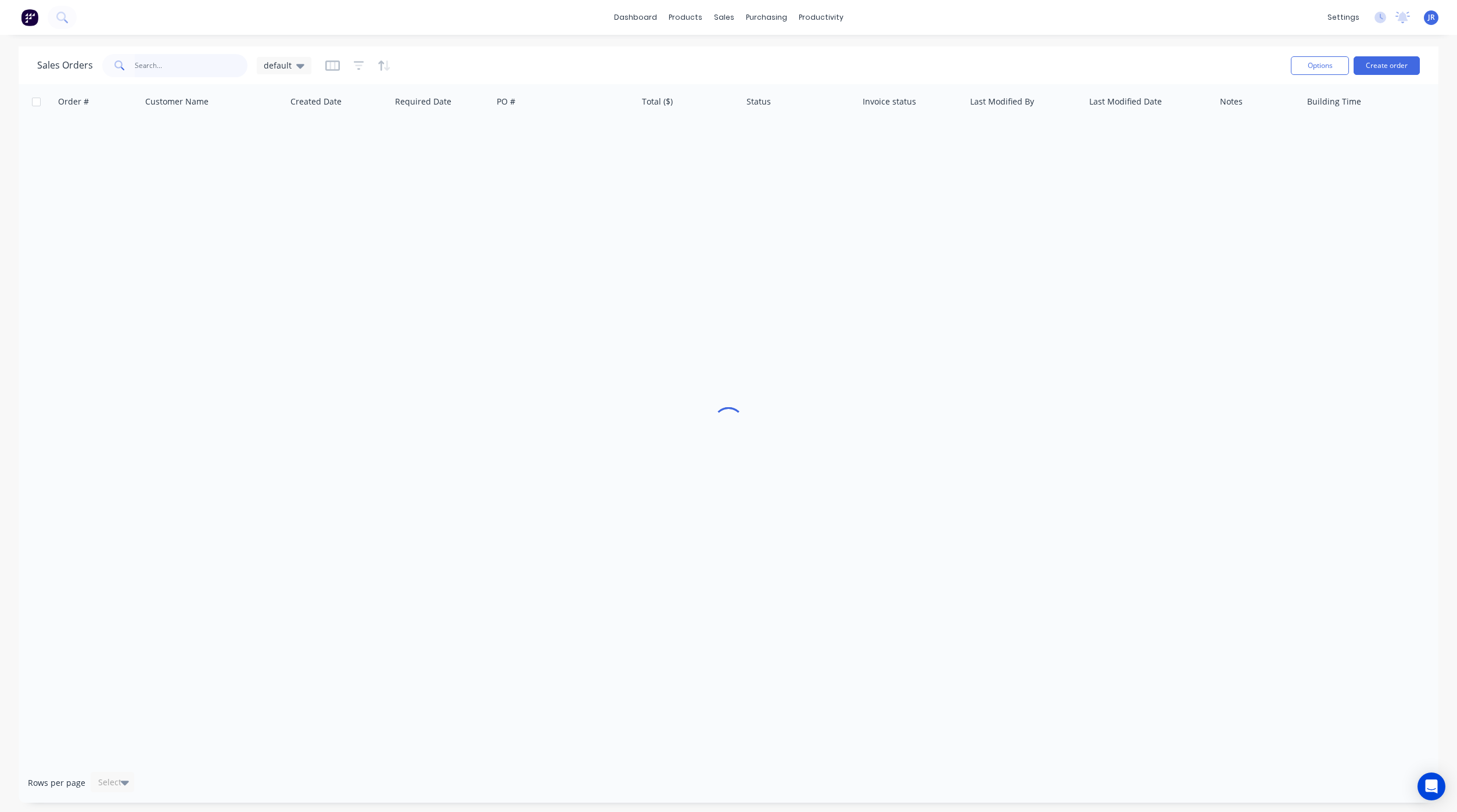
click at [194, 67] on input "text" at bounding box center [192, 65] width 113 height 23
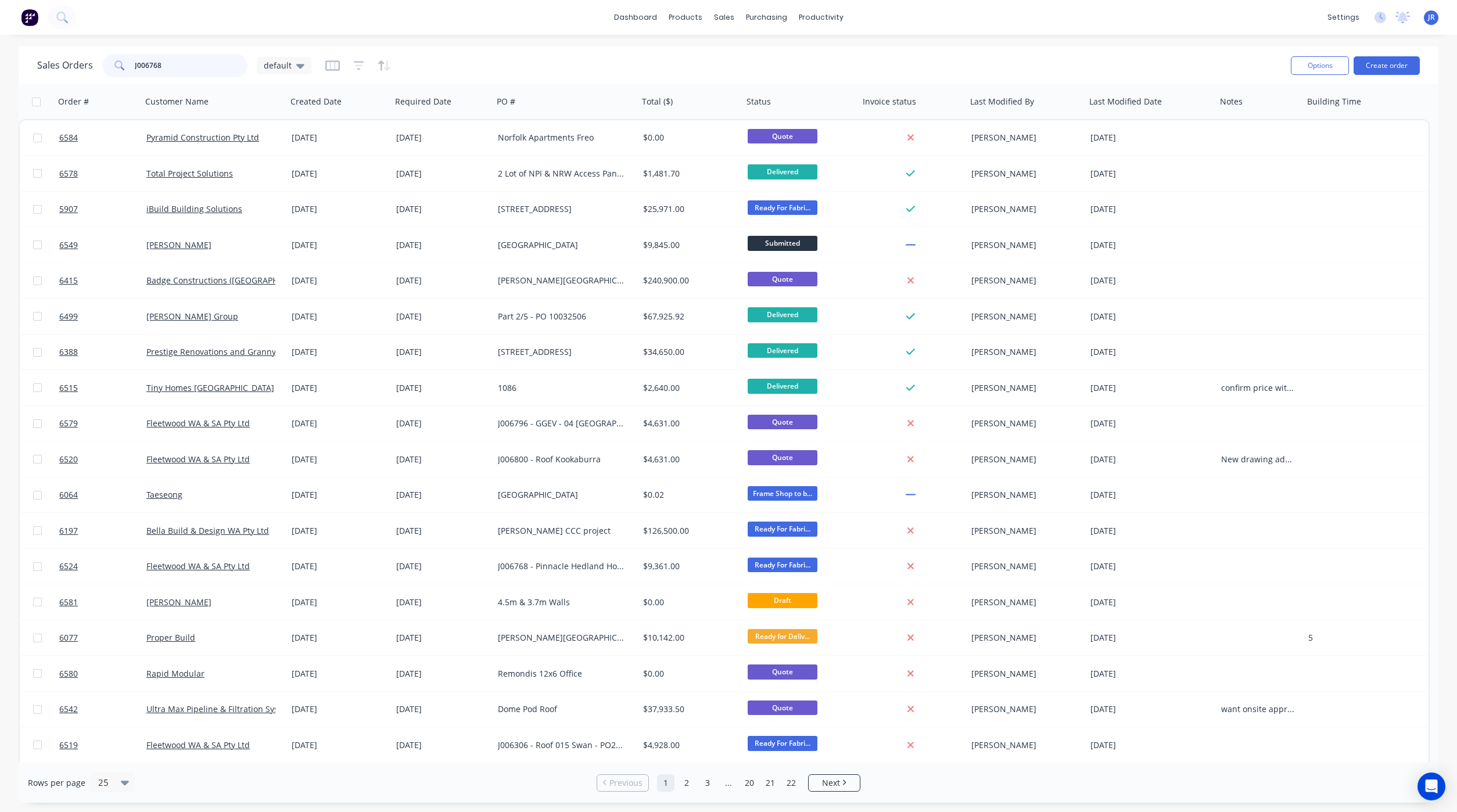
type input "J006768"
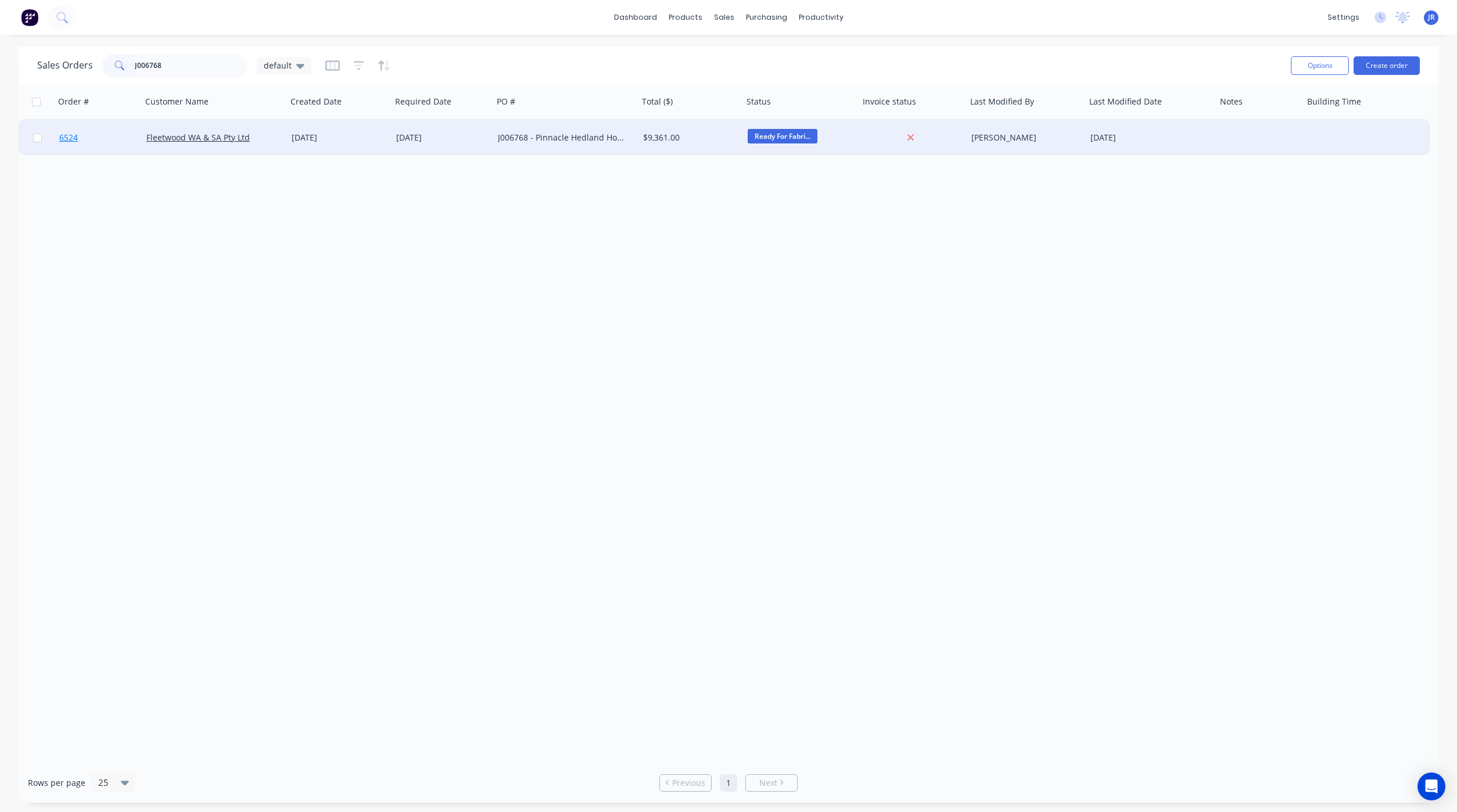
click at [80, 136] on link "6524" at bounding box center [102, 138] width 87 height 35
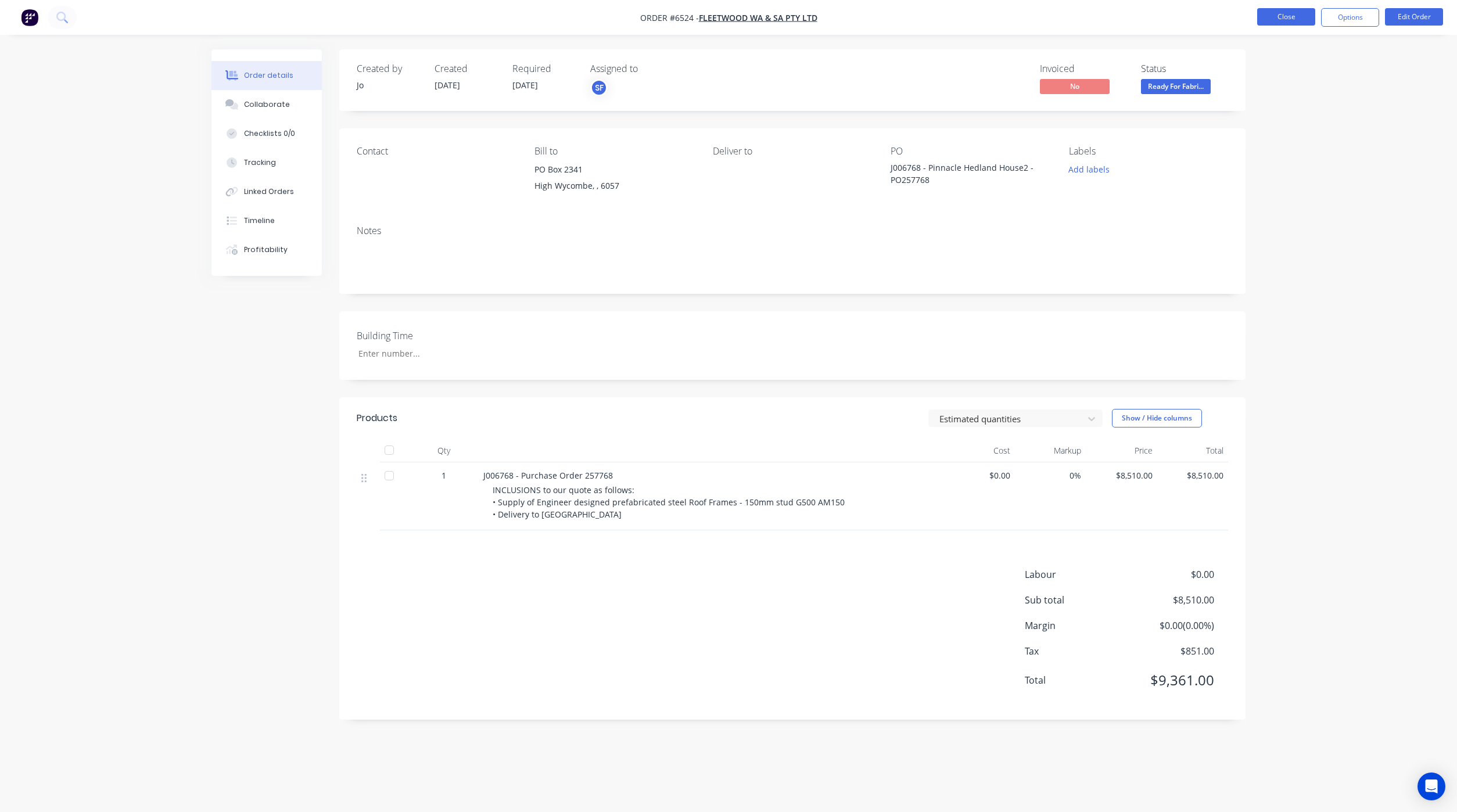
click at [1271, 16] on button "Close" at bounding box center [1286, 16] width 58 height 17
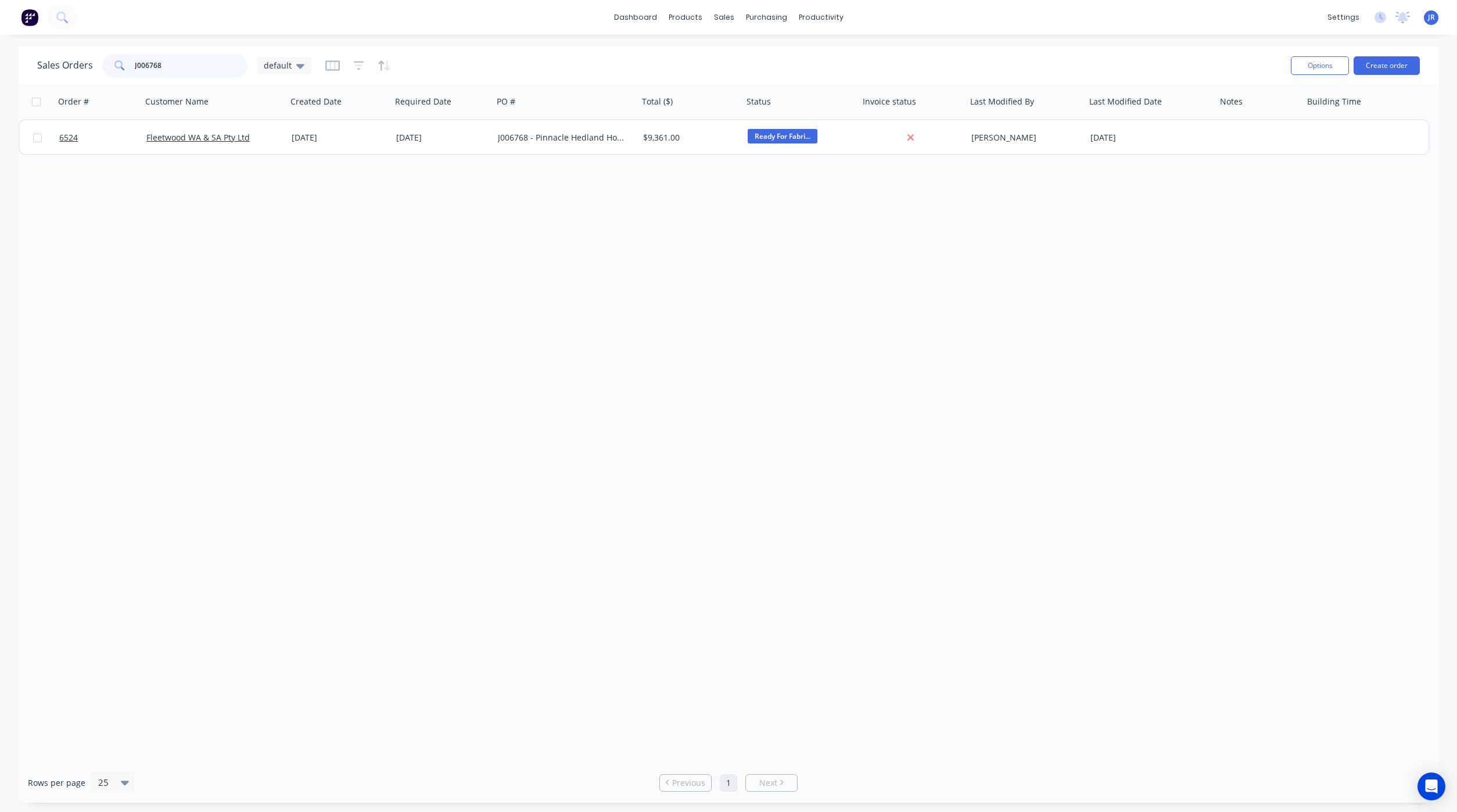
drag, startPoint x: 153, startPoint y: 59, endPoint x: -71, endPoint y: 48, distance: 224.3
click at [0, 48] on html "dashboard products sales purchasing productivity dashboard products Product Cat…" at bounding box center [728, 406] width 1457 height 812
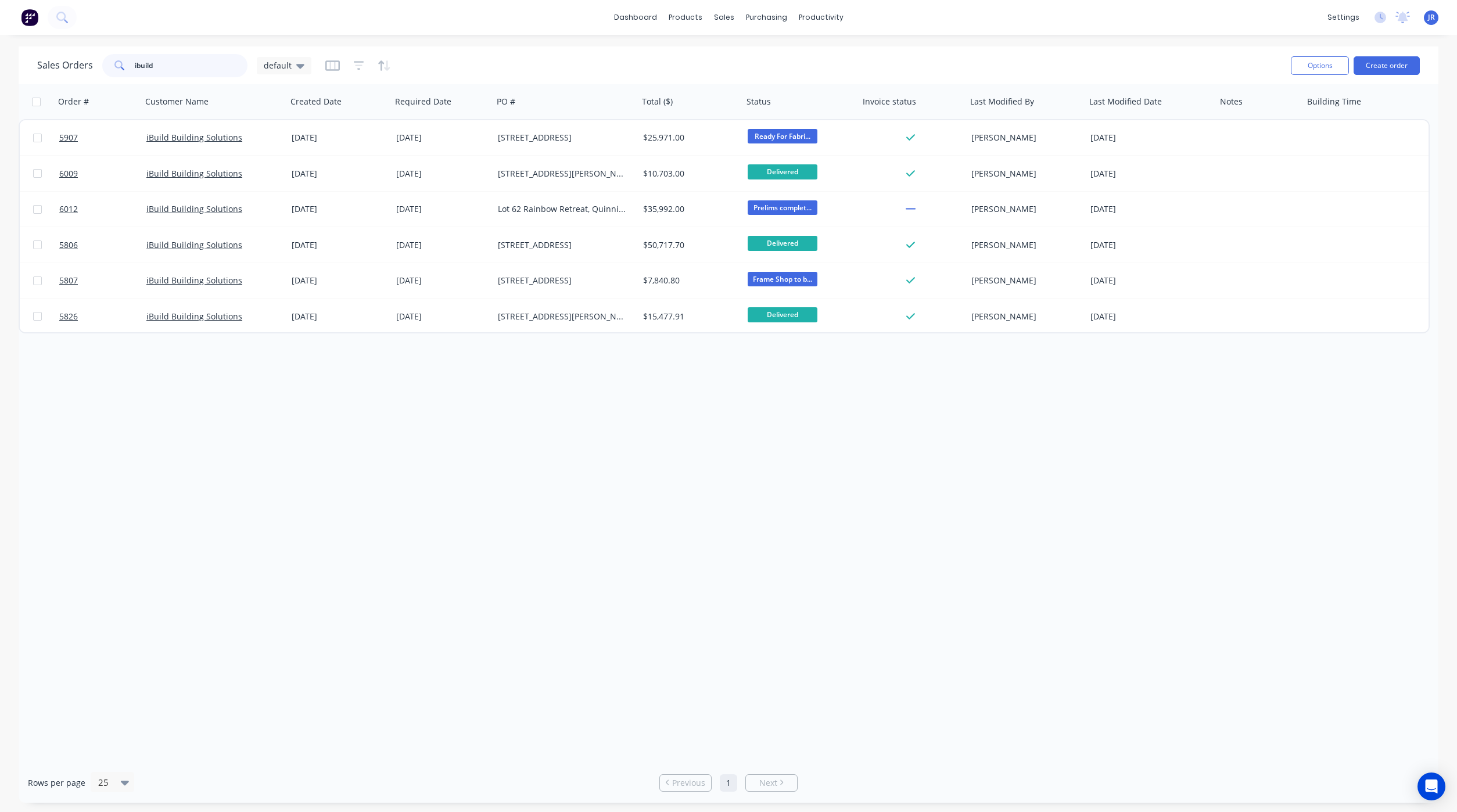
type input "ibuild"
